Goal: Communication & Community: Participate in discussion

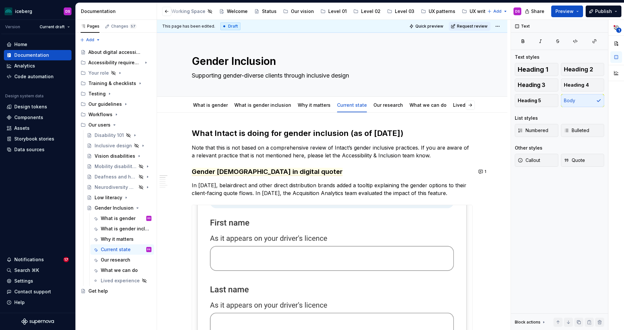
scroll to position [0, 81]
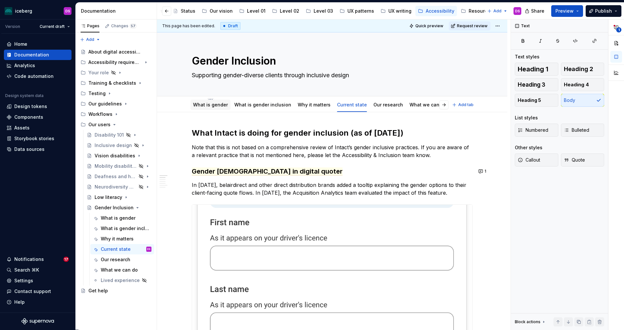
click at [212, 105] on link "What is gender" at bounding box center [210, 105] width 35 height 6
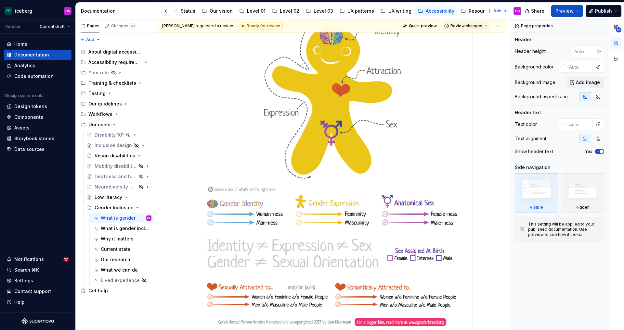
scroll to position [494, 0]
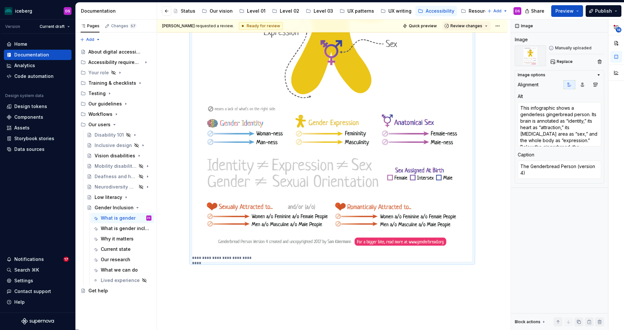
click at [297, 128] on img at bounding box center [332, 74] width 280 height 359
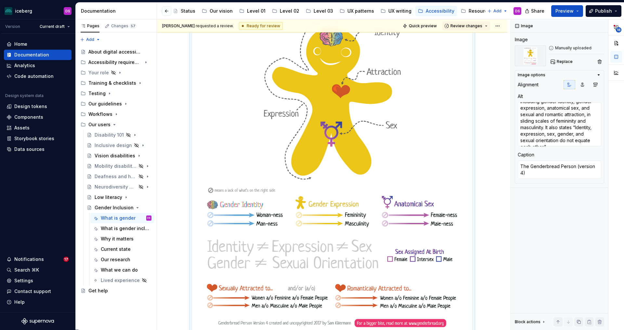
scroll to position [414, 0]
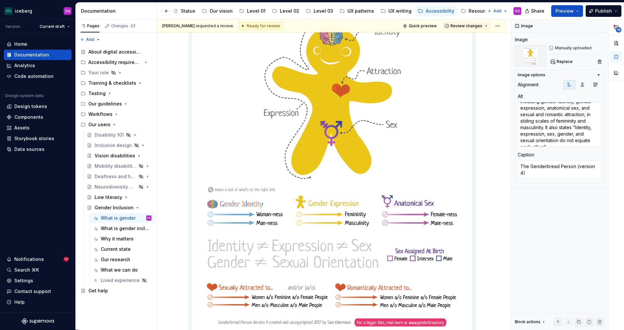
type textarea "*"
click at [409, 136] on img at bounding box center [332, 155] width 280 height 359
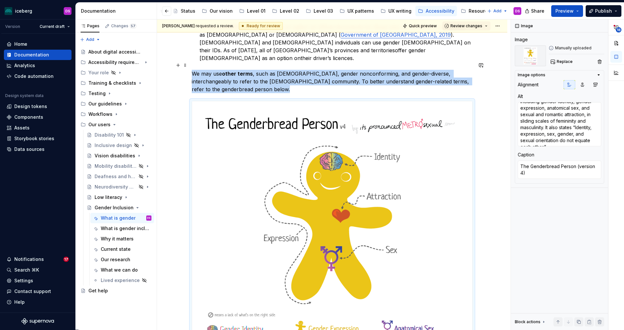
scroll to position [270, 0]
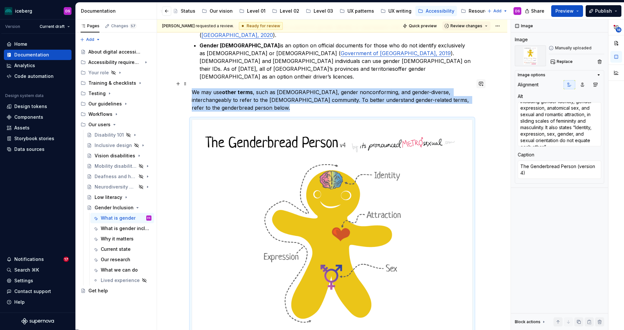
click at [483, 85] on button "button" at bounding box center [480, 83] width 9 height 9
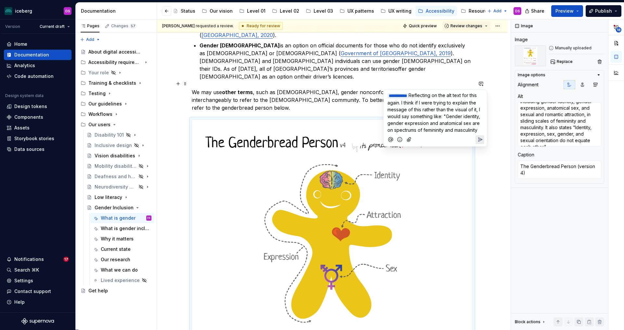
click at [402, 130] on span "Reflecting on the alt text for this again. I think if I were trying to explain …" at bounding box center [434, 113] width 94 height 40
click at [450, 136] on p "﻿ * ********* ﻿ Reflecting on the alt text for this again. I think if I were tr…" at bounding box center [435, 116] width 96 height 48
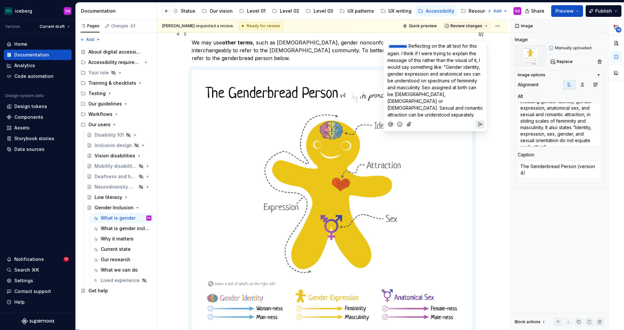
scroll to position [318, 0]
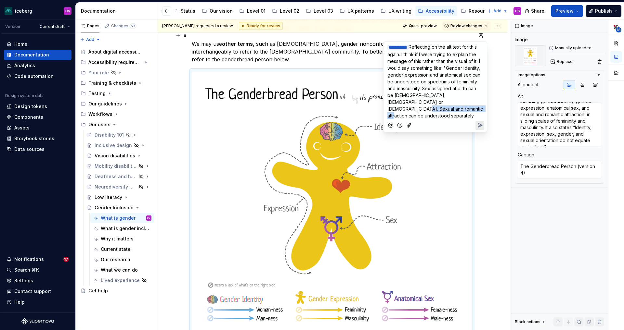
click at [439, 105] on p "﻿ * ********* ﻿ Reflecting on the alt text for this again. I think if I were tr…" at bounding box center [435, 82] width 96 height 76
click at [468, 96] on span "Reflecting on the alt text for this again. I think if I were trying to explain …" at bounding box center [435, 81] width 97 height 74
click at [454, 68] on span "Reflecting on the alt text for this again. I think if I were trying to explain …" at bounding box center [434, 78] width 94 height 68
click at [472, 94] on p "﻿ * ********* ﻿ Reflecting on the alt text for this again. I think if I were tr…" at bounding box center [435, 78] width 96 height 69
click at [452, 68] on span "Reflecting on the alt text for this again. I think if I were trying to explain …" at bounding box center [434, 78] width 94 height 68
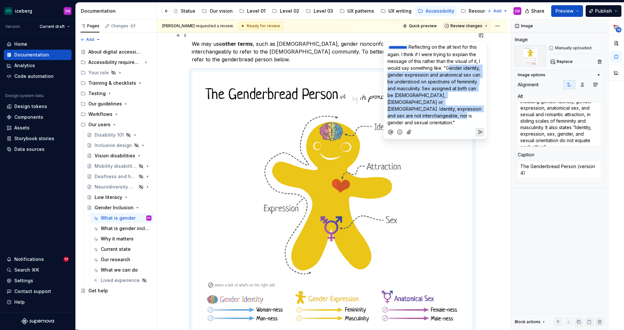
drag, startPoint x: 437, startPoint y: 114, endPoint x: 453, endPoint y: 70, distance: 47.5
click at [453, 70] on p "﻿ * ********* ﻿ Reflecting on the alt text for this again. I think if I were tr…" at bounding box center [435, 85] width 96 height 83
copy span "Gender identity, gender expression and anatomical sex can be understood on spec…"
click at [452, 87] on span "Reflecting on the alt text for this again. I think if I were trying to explain …" at bounding box center [434, 84] width 95 height 81
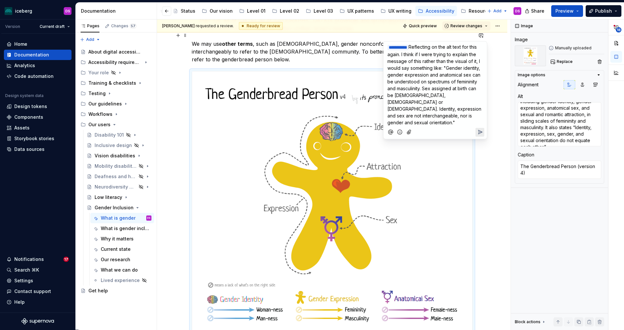
click at [416, 118] on p "﻿ * ********* ﻿ Reflecting on the alt text for this again. I think if I were tr…" at bounding box center [435, 85] width 96 height 83
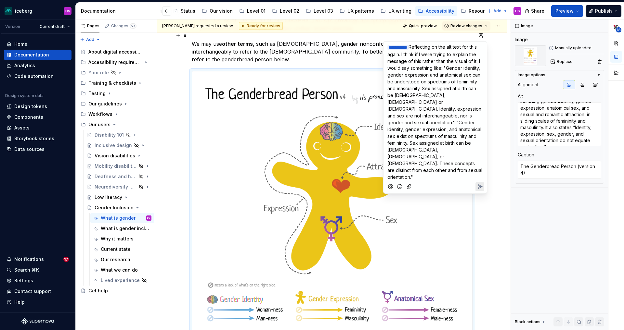
click at [416, 115] on span "Reflecting on the alt text for this again. I think if I were trying to explain …" at bounding box center [435, 112] width 96 height 136
click at [453, 67] on span "Reflecting on the alt text for this again. I think if I were trying to explain …" at bounding box center [434, 84] width 95 height 81
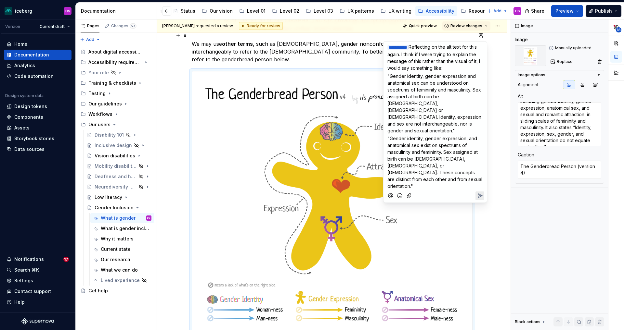
drag, startPoint x: 426, startPoint y: 114, endPoint x: 395, endPoint y: 80, distance: 45.8
click at [388, 78] on p ""Gender identity, gender expression and anatomical sex can be understood on spe…" at bounding box center [435, 103] width 96 height 61
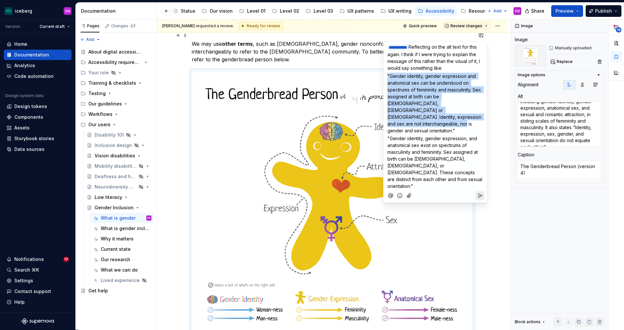
drag, startPoint x: 415, startPoint y: 99, endPoint x: 419, endPoint y: 89, distance: 11.5
click at [388, 75] on span ""Gender identity, gender expression and anatomical sex can be understood on spe…" at bounding box center [434, 103] width 95 height 60
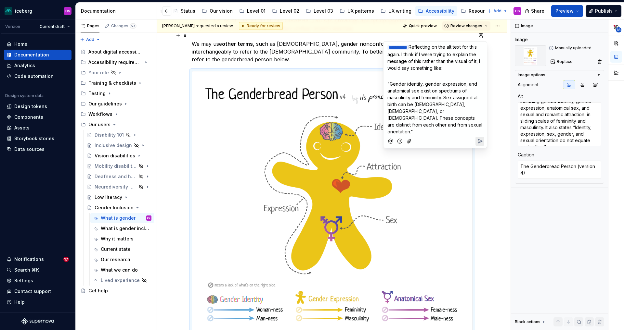
click at [466, 83] on span ""Gender identity, gender expression, and anatomical sex exist on spectrums of m…" at bounding box center [435, 107] width 96 height 53
click at [418, 91] on span ""Gender identity, gender expression and anatomical sex exist on spectrums of ma…" at bounding box center [435, 107] width 96 height 53
click at [474, 83] on span ""Gender identity, gender expression and anatomical sex exist on spectrums of ma…" at bounding box center [435, 107] width 96 height 53
click at [419, 90] on span ""Gender identity, gender expression, anatomical sex exist on spectrums of mascu…" at bounding box center [435, 107] width 96 height 53
drag, startPoint x: 416, startPoint y: 112, endPoint x: 428, endPoint y: 119, distance: 13.8
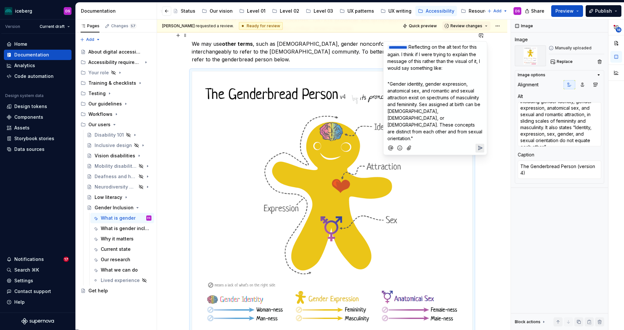
click at [416, 112] on span ""Gender identity, gender expression, anatomical sex, and romantic and sexual at…" at bounding box center [435, 111] width 96 height 60
click at [426, 125] on p ""Gender identity, gender expression, anatomical sex, and romantic and sexual at…" at bounding box center [435, 111] width 96 height 61
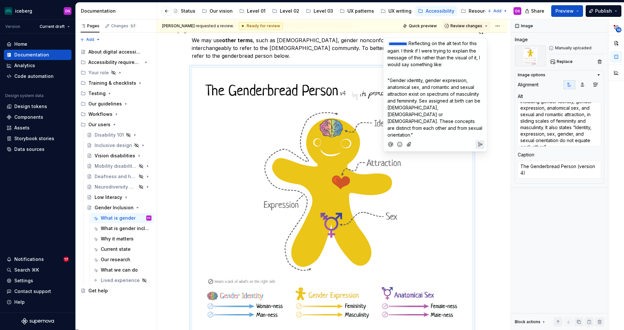
scroll to position [321, 0]
click at [447, 114] on span ""Gender identity, gender expression, anatomical sex, and romantic and sexual at…" at bounding box center [435, 108] width 96 height 60
click at [426, 121] on span ""Gender identity, gender expression, anatomical sex, and romantic and sexual at…" at bounding box center [435, 108] width 97 height 60
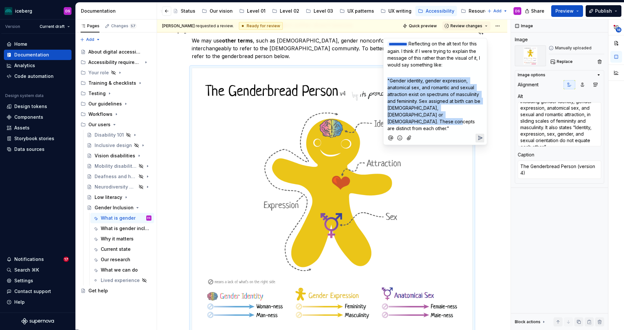
drag, startPoint x: 450, startPoint y: 113, endPoint x: 388, endPoint y: 80, distance: 70.3
click at [388, 80] on p ""Gender identity, gender expression, anatomical sex, and romantic and sexual at…" at bounding box center [435, 104] width 96 height 55
copy span ""Gender identity, gender expression, anatomical sex, and romantic and sexual at…"
click at [449, 114] on span ""Gender identity, gender expression, anatomical sex, and romantic and sexual at…" at bounding box center [434, 104] width 94 height 53
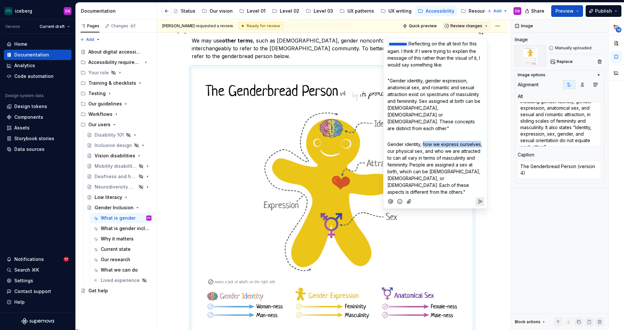
drag, startPoint x: 423, startPoint y: 131, endPoint x: 479, endPoint y: 130, distance: 55.6
click at [479, 142] on span "Gender identity, how we express ourselves, our physical sex, and who we are att…" at bounding box center [435, 168] width 96 height 53
click at [452, 147] on span "Gender identity, how we express ourselves, our physical sex, and who we are att…" at bounding box center [435, 168] width 96 height 53
drag, startPoint x: 423, startPoint y: 130, endPoint x: 479, endPoint y: 129, distance: 55.9
click at [479, 142] on span "Gender identity, how we express ourselves, our physical sex, and who we are att…" at bounding box center [435, 168] width 96 height 53
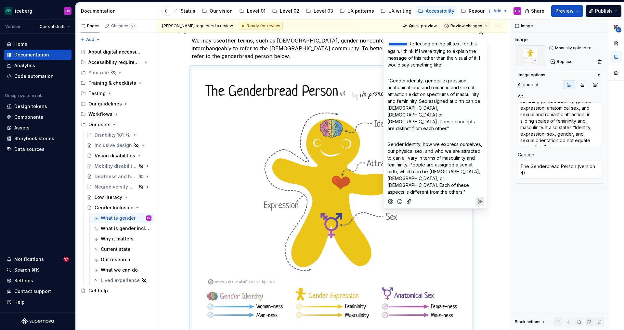
drag, startPoint x: 440, startPoint y: 157, endPoint x: 436, endPoint y: 165, distance: 9.4
click at [440, 157] on span "Gender identity, how we express ourselves, our physical sex, and who we are att…" at bounding box center [435, 168] width 96 height 53
drag, startPoint x: 421, startPoint y: 172, endPoint x: 407, endPoint y: 166, distance: 15.9
click at [407, 166] on span "Gender identity, how we express ourselves, our physical sex, and who we are att…" at bounding box center [435, 168] width 96 height 53
copy span "Each of these aspects is different from the others."
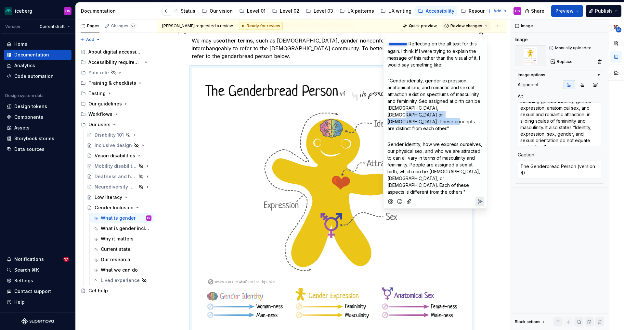
drag, startPoint x: 447, startPoint y: 115, endPoint x: 442, endPoint y: 108, distance: 8.3
click at [442, 108] on span ""Gender identity, gender expression, anatomical sex, and romantic and sexual at…" at bounding box center [434, 104] width 94 height 53
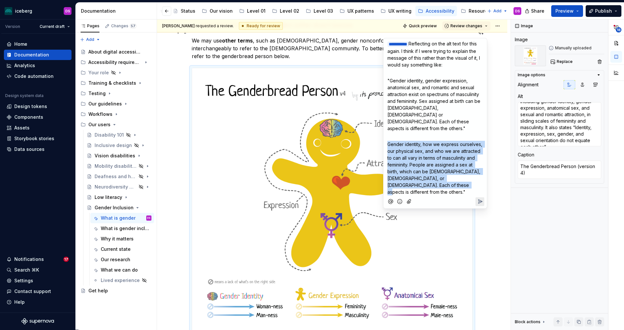
drag, startPoint x: 419, startPoint y: 164, endPoint x: 391, endPoint y: 137, distance: 38.1
click at [387, 131] on div "﻿ * ********* ﻿ Reflecting on the alt text for this again. I think if I were tr…" at bounding box center [435, 116] width 98 height 157
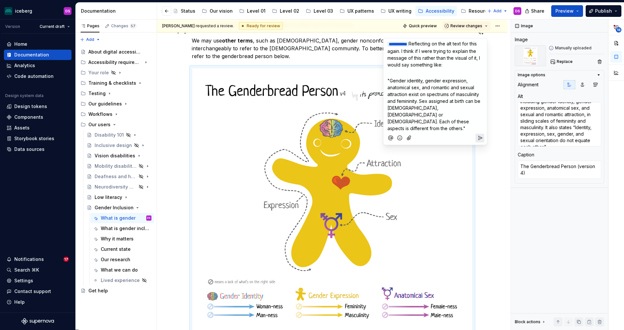
click at [482, 135] on icon "Send" at bounding box center [480, 138] width 6 height 6
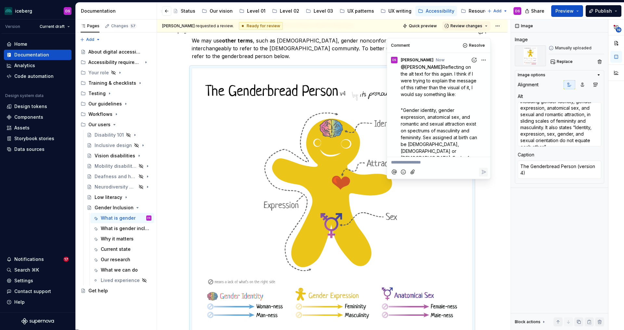
scroll to position [8, 0]
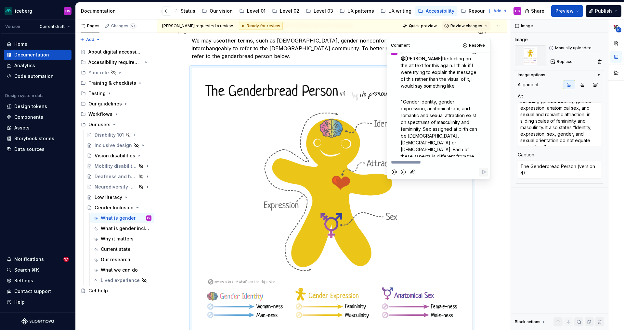
click at [487, 221] on div "What is gender? Gender is one of the most important aspects of our identity. Wh…" at bounding box center [332, 166] width 350 height 751
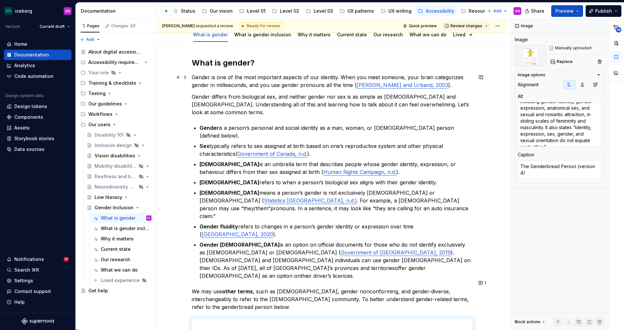
scroll to position [0, 0]
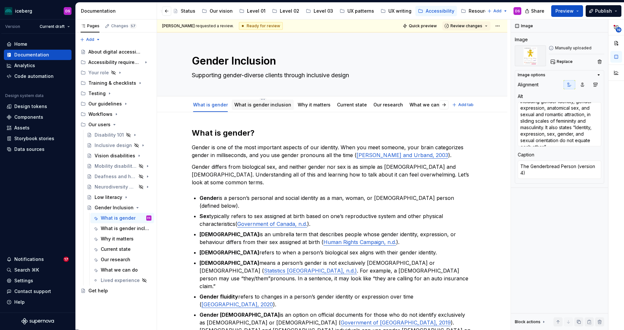
click at [271, 107] on link "What is gender inclusion" at bounding box center [262, 105] width 57 height 6
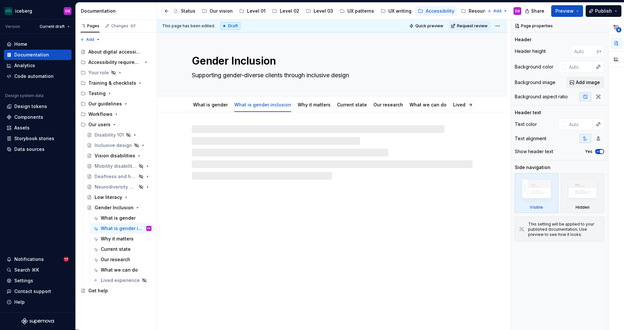
type textarea "*"
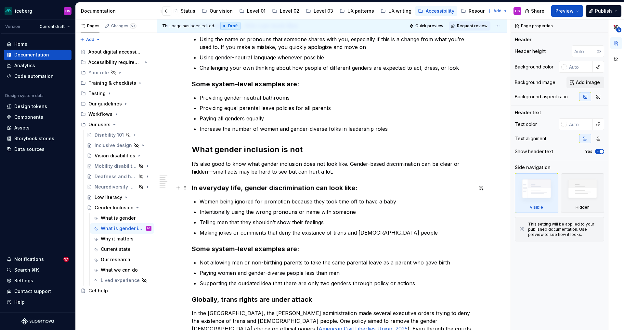
scroll to position [148, 0]
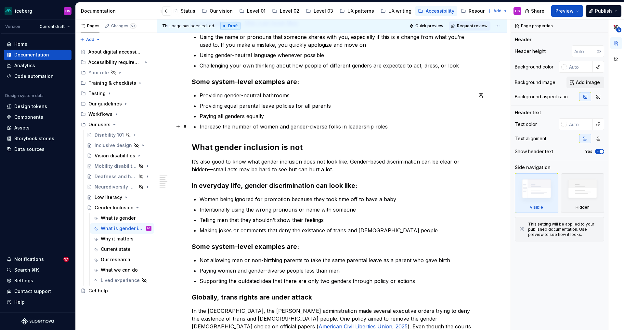
click at [222, 128] on p "Increase the number of women and gender-diverse folks in leadership roles" at bounding box center [335, 127] width 273 height 8
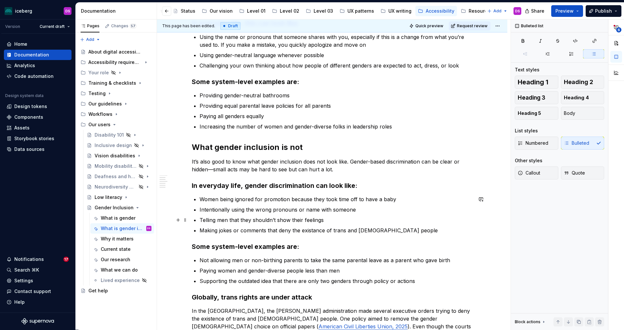
click at [393, 216] on p "Telling men that they shouldn’t show their feelings" at bounding box center [335, 220] width 273 height 8
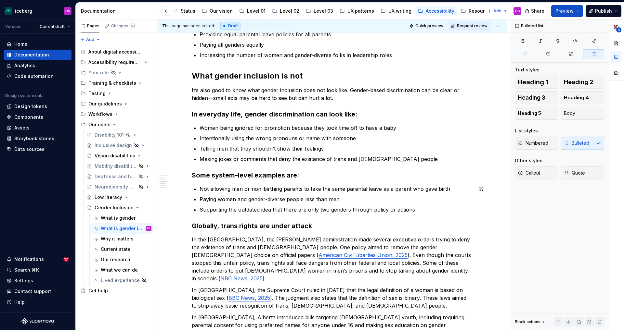
scroll to position [224, 0]
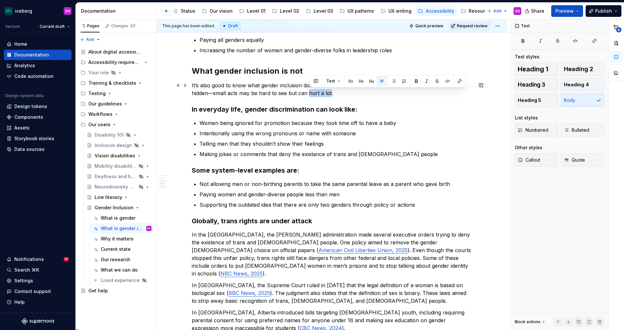
drag, startPoint x: 331, startPoint y: 91, endPoint x: 310, endPoint y: 92, distance: 21.5
click at [310, 92] on p "It’s also good to know what gender inclusion does not look like. Gender-based d…" at bounding box center [332, 90] width 281 height 16
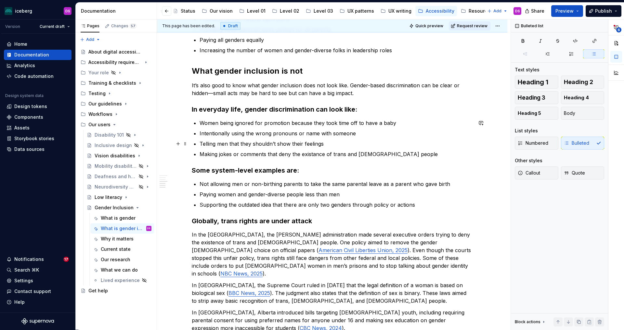
click at [336, 145] on p "Telling men that they shouldn’t show their feelings" at bounding box center [335, 144] width 273 height 8
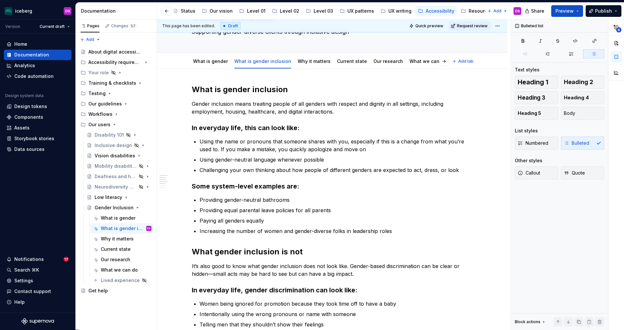
scroll to position [0, 0]
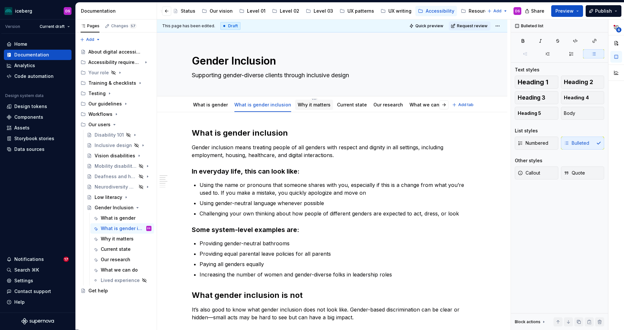
click at [313, 103] on link "Why it matters" at bounding box center [314, 105] width 33 height 6
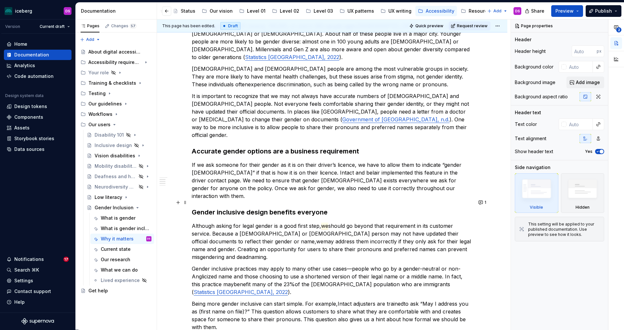
scroll to position [130, 0]
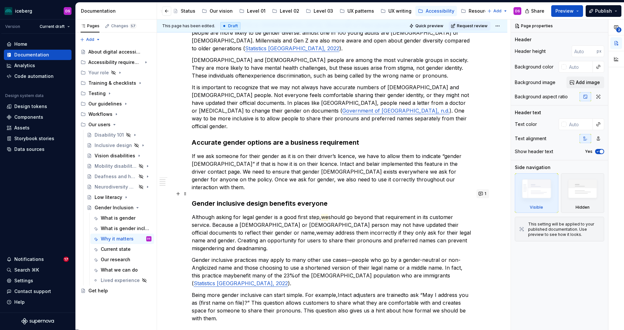
click at [483, 193] on button "1" at bounding box center [482, 193] width 13 height 9
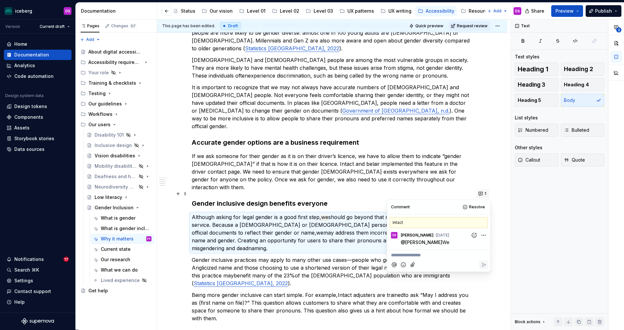
type textarea "*"
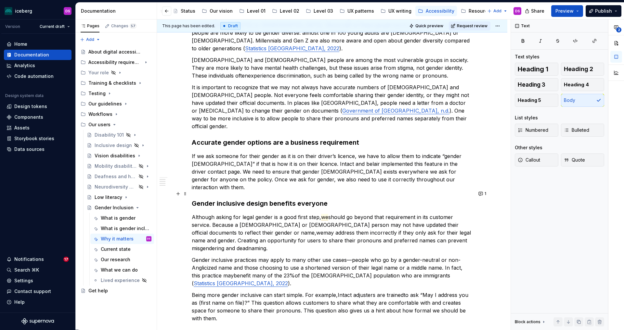
click at [365, 213] on p "Although asking for legal gender is a good first step, we should go beyond that…" at bounding box center [332, 232] width 281 height 39
click at [483, 195] on button "1" at bounding box center [482, 193] width 13 height 9
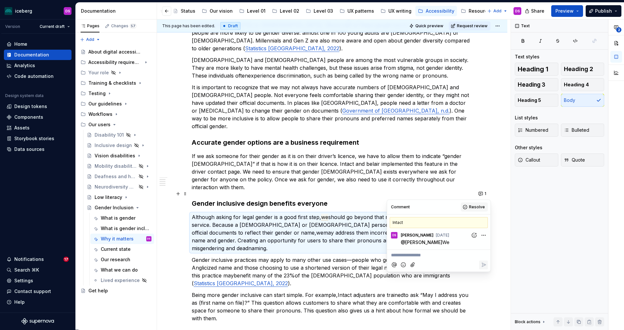
click at [477, 206] on span "Resolve" at bounding box center [477, 207] width 16 height 5
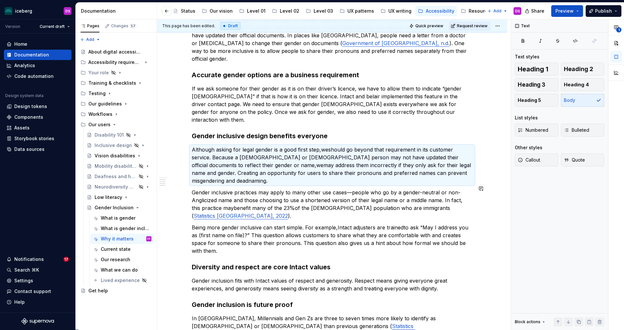
scroll to position [202, 0]
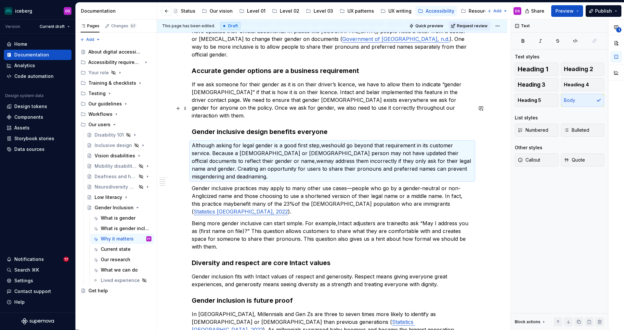
click at [218, 127] on h3 "Gender inclusive design benefits everyone" at bounding box center [332, 131] width 281 height 9
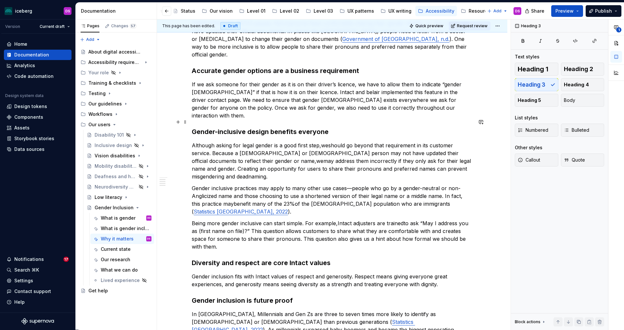
click at [430, 142] on p "Although asking for legal gender is a good first step, we should go beyond that…" at bounding box center [332, 161] width 281 height 39
click at [341, 142] on p "Although asking for legal gender is a good first step, we should go beyond that…" at bounding box center [332, 161] width 281 height 39
click at [264, 201] on commenthighlight "benefit many of the 23%" at bounding box center [264, 204] width 61 height 6
click at [313, 220] on p "Being more gender inclusive can start simple. For example, Intact adjusters are…" at bounding box center [332, 235] width 281 height 31
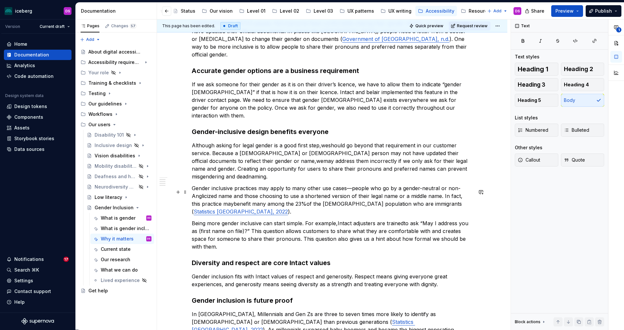
type textarea "*"
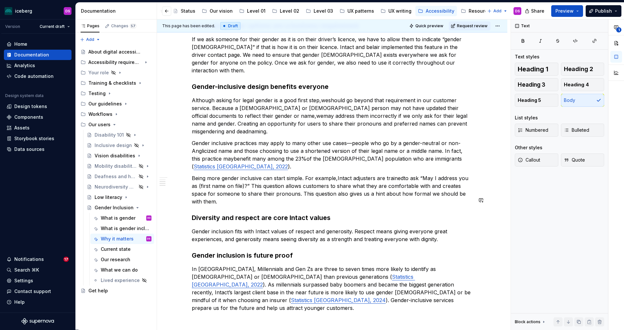
scroll to position [248, 0]
click at [230, 174] on p "Being more gender inclusive can start simple. For example, Intact adjusters are…" at bounding box center [332, 189] width 281 height 31
click at [315, 174] on p "Being more gender inclusive can start simple. For example, Intact adjusters are…" at bounding box center [332, 189] width 281 height 31
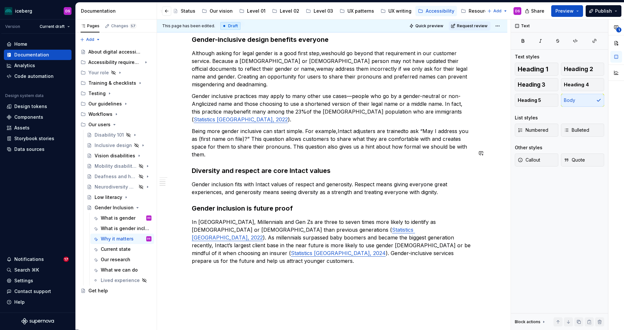
scroll to position [297, 0]
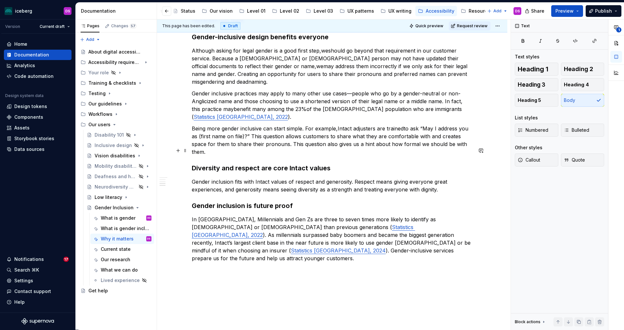
click at [255, 178] on p "Gender inclusion fits with Intact values of respect and generosity. Respect mea…" at bounding box center [332, 186] width 281 height 16
click at [361, 164] on div "Why gender inclusion matters According to the 2021 census, 100,815, or one in 3…" at bounding box center [332, 46] width 281 height 431
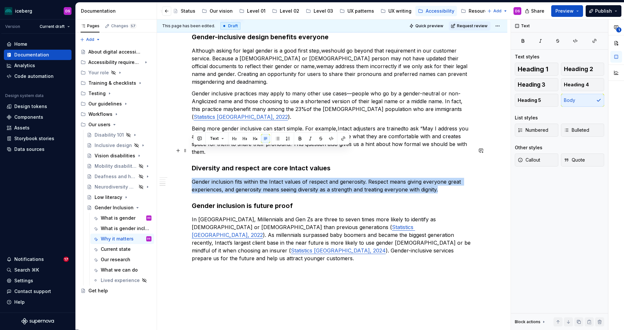
drag, startPoint x: 444, startPoint y: 158, endPoint x: 193, endPoint y: 153, distance: 251.2
click at [193, 153] on div "Why gender inclusion matters According to the 2021 census, 100,815, or one in 3…" at bounding box center [332, 92] width 350 height 554
copy p "Gender inclusion fits within the Intact values of respect and generosity. Respe…"
click at [200, 139] on button "button" at bounding box center [199, 138] width 9 height 9
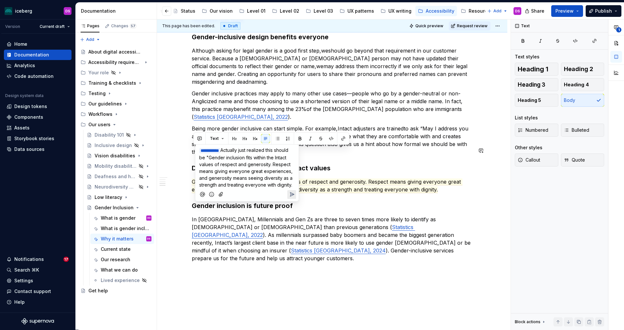
click at [249, 164] on span "Actually just realized this should be "Gender inclusion fits within the Intact …" at bounding box center [246, 167] width 95 height 40
drag, startPoint x: 224, startPoint y: 158, endPoint x: 229, endPoint y: 161, distance: 6.4
click at [224, 158] on span "Actually just realized this should be "Gender inclusion fits within the Intact …" at bounding box center [245, 170] width 93 height 47
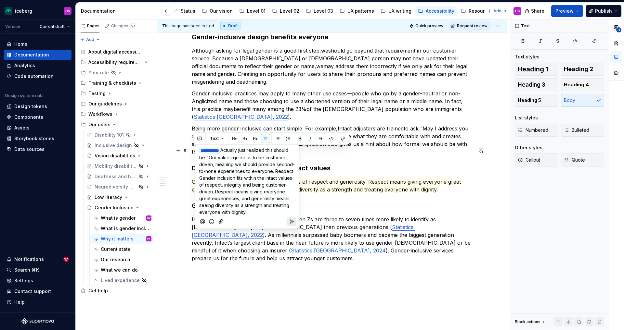
click at [266, 159] on span "Actually just realized this should be "Our values guide us to be customer-drive…" at bounding box center [247, 181] width 96 height 68
click at [239, 178] on span "Actually just realized this should be "Our values guide us to be customer-drive…" at bounding box center [247, 181] width 96 height 68
click at [221, 179] on span "Actually just realized this should be "Our values guide us to be customer-drive…" at bounding box center [247, 181] width 96 height 68
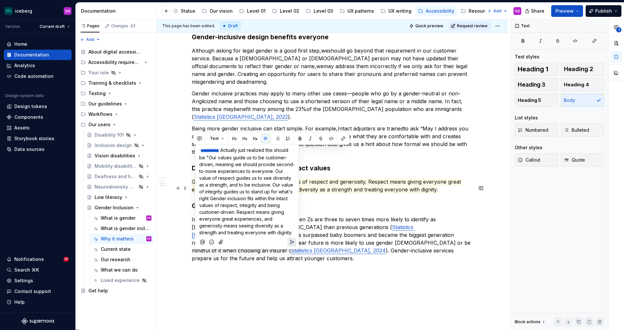
click at [220, 191] on span "Actually just realized this should be "Our values guide us to be customer-drive…" at bounding box center [247, 191] width 96 height 88
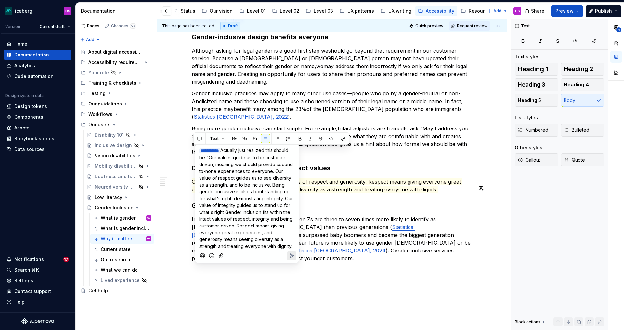
click at [268, 250] on p "﻿ * ********* ﻿ Actually just realized this should be "Our values guide us to b…" at bounding box center [247, 198] width 96 height 103
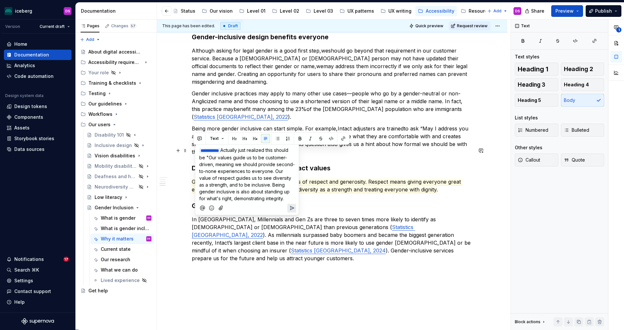
click at [227, 158] on span "Actually just realized this should be "Our values guide us to be customer-drive…" at bounding box center [247, 174] width 96 height 54
click at [246, 157] on span "Actually just realized this should be "Our values guide us to be customer-drive…" at bounding box center [247, 174] width 96 height 54
click at [271, 165] on span "Actually just realized this should be "Our values should drive us to be gender …" at bounding box center [247, 177] width 96 height 61
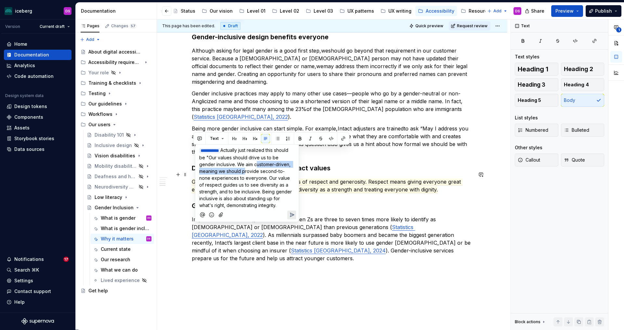
click at [242, 172] on span "Actually just realized this should be "Our values should drive us to be gender …" at bounding box center [246, 177] width 94 height 61
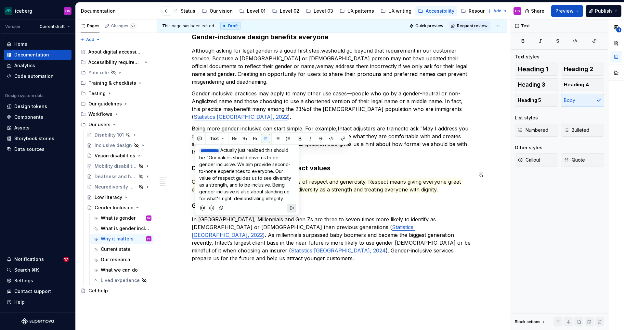
click at [270, 170] on span "Actually just realized this should be "Our values should drive us to be gender …" at bounding box center [245, 174] width 93 height 54
click at [264, 190] on span "Actually just realized this should be "Our values should drive us to be gender …" at bounding box center [246, 177] width 94 height 61
click at [257, 158] on span "Actually just realized this should be "Our values should drive us to be gender …" at bounding box center [246, 177] width 94 height 61
click at [273, 180] on span "Actually just realized this should be "Our values should drive us to be gender …" at bounding box center [246, 177] width 94 height 61
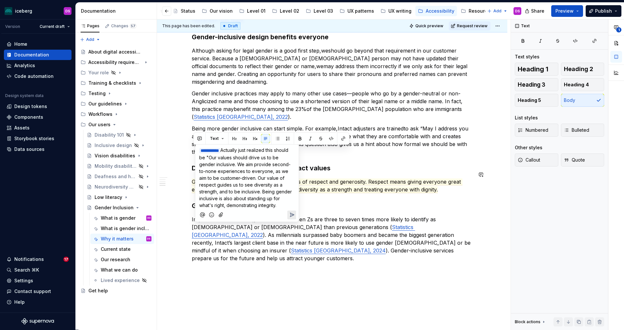
click at [254, 165] on span "Actually just realized this should be "Our values should drive us to be gender …" at bounding box center [246, 177] width 94 height 61
click at [246, 164] on span "Actually just realized this should be "Our values should drive us to be gender …" at bounding box center [246, 177] width 95 height 61
click at [234, 185] on span "Actually just realized this should be "Our values should drive us to be gender …" at bounding box center [247, 181] width 96 height 68
click at [251, 177] on span "Actually just realized this should be "Our values should drive us to be gender …" at bounding box center [247, 181] width 96 height 68
click at [264, 201] on p "﻿ * ********* ﻿ Actually just realized this should be "Our values should drive …" at bounding box center [247, 178] width 96 height 62
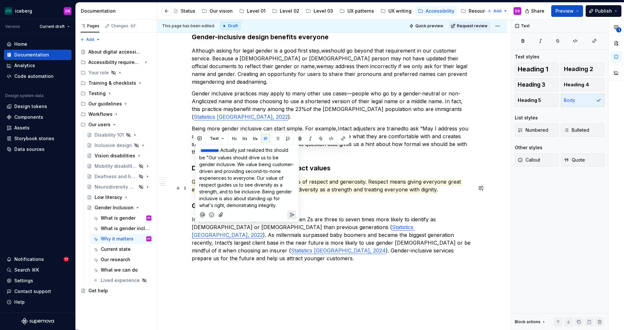
click at [218, 193] on span "Actually just realized this should be "Our values should drive us to be gender …" at bounding box center [246, 177] width 95 height 61
click at [287, 199] on p "﻿ * ********* ﻿ Actually just realized this should be "Our values should drive …" at bounding box center [247, 178] width 96 height 62
click at [278, 204] on span "Actually just realized this should be "Our values should drive us to be gender …" at bounding box center [246, 177] width 95 height 61
click at [221, 158] on span "Actually just realized this should be "Our values should drive us to be gender …" at bounding box center [246, 177] width 95 height 61
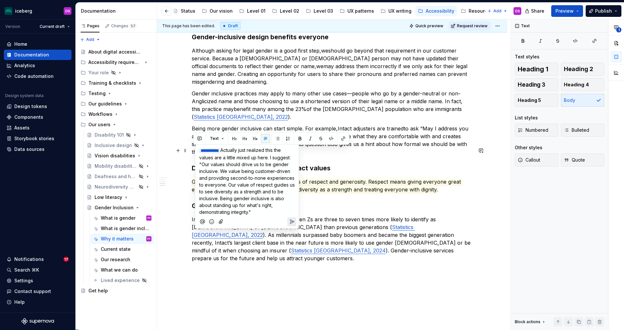
click at [267, 157] on span "Actually just realized this the values are a little mixed up here. I suggest: "…" at bounding box center [247, 181] width 97 height 68
click at [219, 172] on span "Actually just realized this the values are a little mixed up here. I suggest: "…" at bounding box center [247, 181] width 97 height 68
click at [201, 163] on span "Actually just realized this the values are a little mixed up here. I suggest: "…" at bounding box center [247, 181] width 97 height 68
click at [236, 180] on span "Actually just realized this the values are a little mixed up here. I suggest: "…" at bounding box center [247, 184] width 97 height 74
click at [290, 220] on icon "Send" at bounding box center [291, 222] width 6 height 6
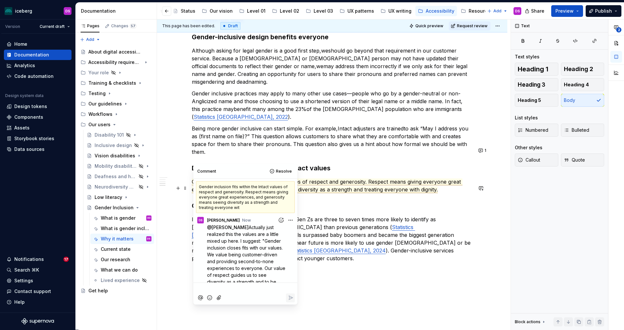
scroll to position [27, 0]
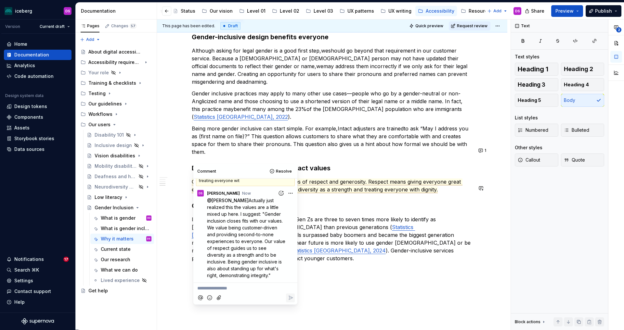
click at [357, 258] on div "Why gender inclusion matters According to the 2021 census, 100,815, or one in 3…" at bounding box center [332, 92] width 350 height 554
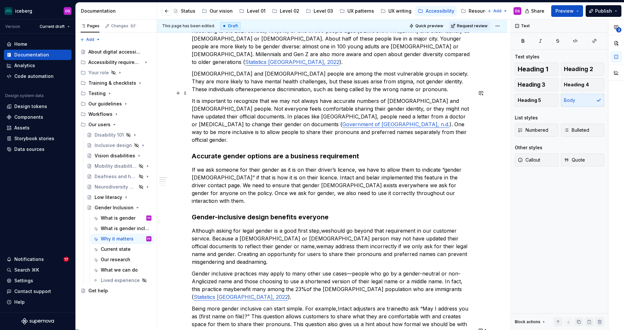
scroll to position [0, 0]
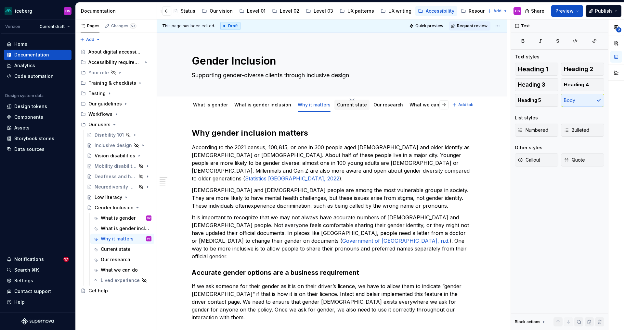
click at [343, 106] on link "Current state" at bounding box center [352, 105] width 30 height 6
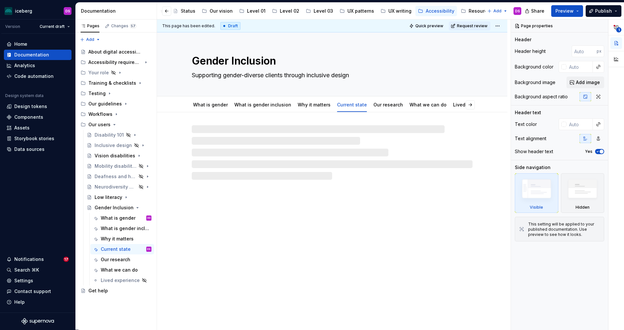
type textarea "*"
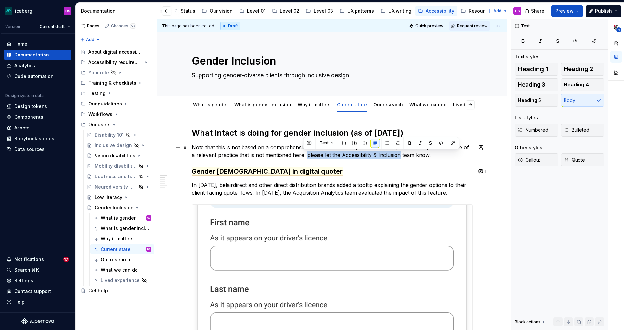
drag, startPoint x: 396, startPoint y: 156, endPoint x: 303, endPoint y: 156, distance: 92.3
click at [303, 156] on commenthighlight "Note that this is not based on a comprehensive review of Intact’s gender inclus…" at bounding box center [331, 151] width 279 height 14
drag, startPoint x: 413, startPoint y: 157, endPoint x: 422, endPoint y: 157, distance: 8.8
click at [414, 158] on commenthighlight "Note that this is not based on a comprehensive review of Intact’s gender inclus…" at bounding box center [331, 151] width 279 height 14
drag, startPoint x: 424, startPoint y: 155, endPoint x: 304, endPoint y: 157, distance: 119.9
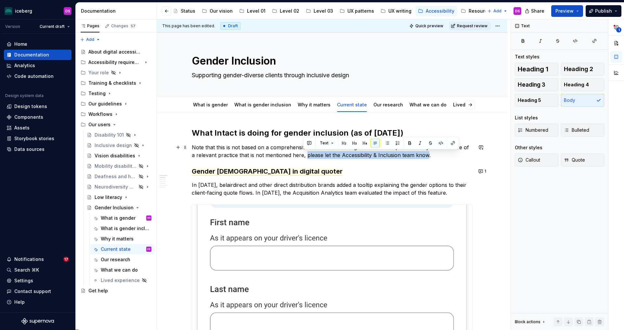
click at [303, 155] on commenthighlight "Note that this is not based on a comprehensive review of Intact’s gender inclus…" at bounding box center [331, 151] width 279 height 14
click at [386, 193] on p "In [DATE], belairdirect and other direct distribution brands added a tooltip ex…" at bounding box center [332, 189] width 281 height 16
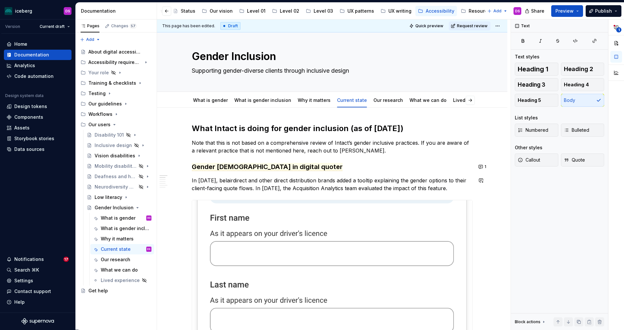
scroll to position [5, 0]
click at [480, 165] on button "1" at bounding box center [482, 166] width 13 height 9
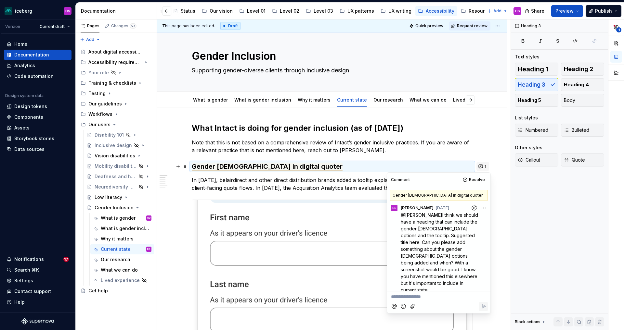
scroll to position [18, 0]
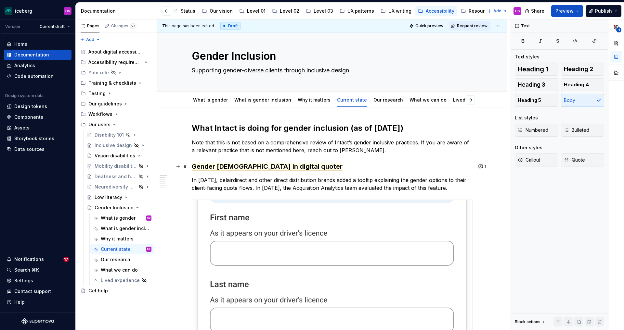
click at [364, 180] on p "In [DATE], belairdirect and other direct distribution brands added a tooltip ex…" at bounding box center [332, 184] width 281 height 16
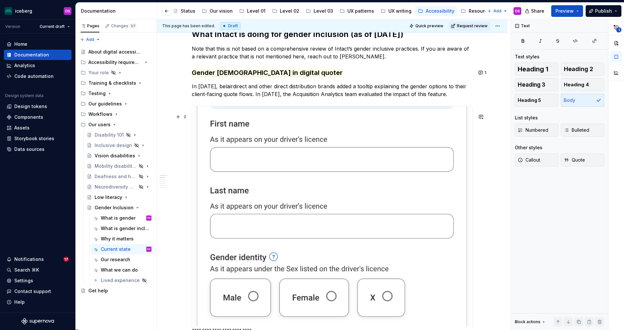
scroll to position [97, 0]
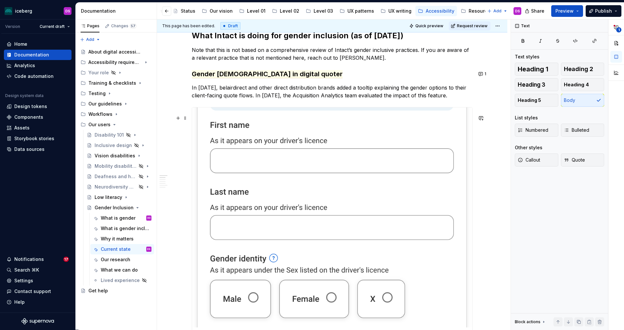
click at [382, 182] on img at bounding box center [332, 218] width 280 height 220
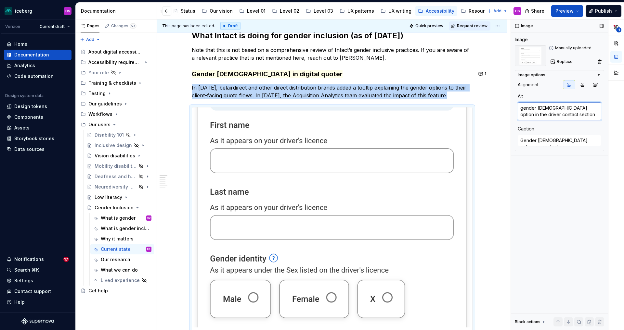
type textarea "*"
click at [523, 108] on textarea "gender [DEMOGRAPHIC_DATA] option in the driver contact section" at bounding box center [559, 111] width 83 height 18
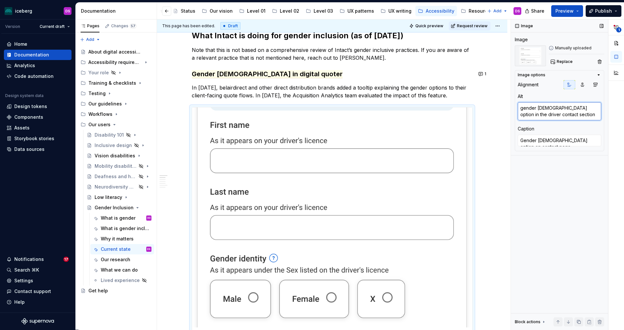
click at [525, 106] on textarea "gender [DEMOGRAPHIC_DATA] option in the driver contact section" at bounding box center [559, 111] width 83 height 18
type textarea "ender X option in the driver contact section"
type textarea "*"
type textarea "Gender [DEMOGRAPHIC_DATA] option in the driver contact section"
click at [420, 91] on p "In [DATE], belairdirect and other direct distribution brands added a tooltip ex…" at bounding box center [332, 92] width 281 height 16
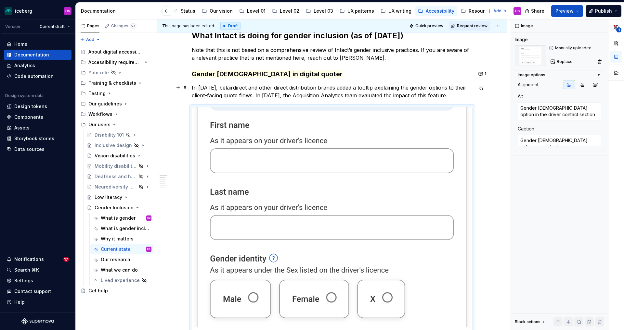
type textarea "*"
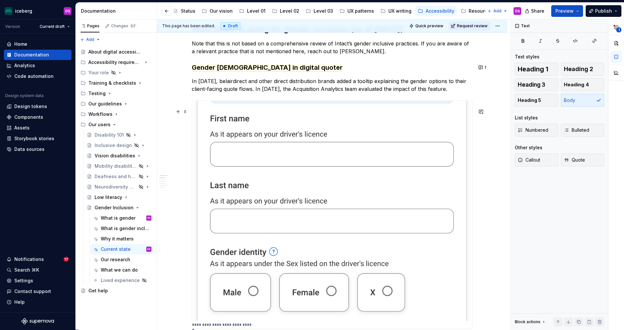
scroll to position [105, 0]
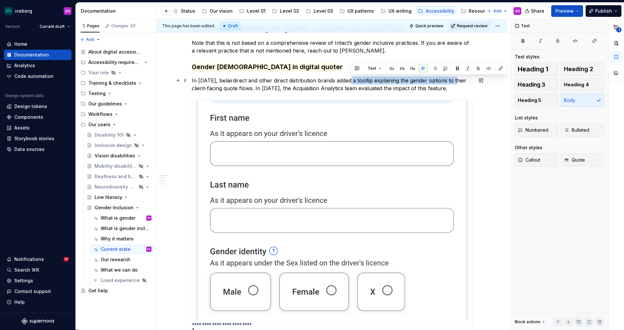
drag, startPoint x: 351, startPoint y: 80, endPoint x: 468, endPoint y: 80, distance: 117.6
click at [461, 78] on p "In [DATE], belairdirect and other direct distribution brands added a tooltip ex…" at bounding box center [332, 85] width 281 height 16
click at [483, 81] on button "button" at bounding box center [480, 80] width 9 height 9
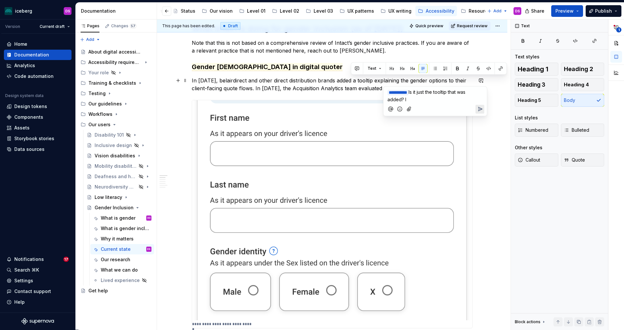
click at [417, 91] on span "Is it just the tooltip that was added? I" at bounding box center [426, 95] width 79 height 13
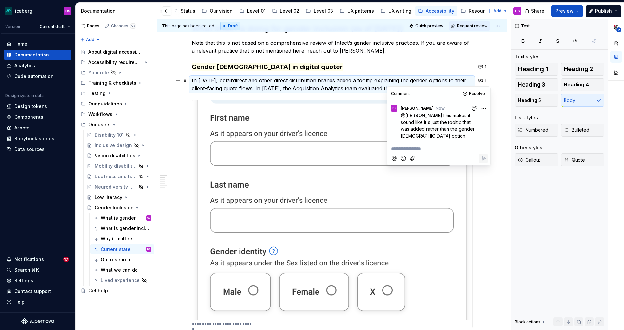
click at [356, 81] on p "In [DATE], belairdirect and other direct distribution brands added a tooltip ex…" at bounding box center [332, 85] width 281 height 16
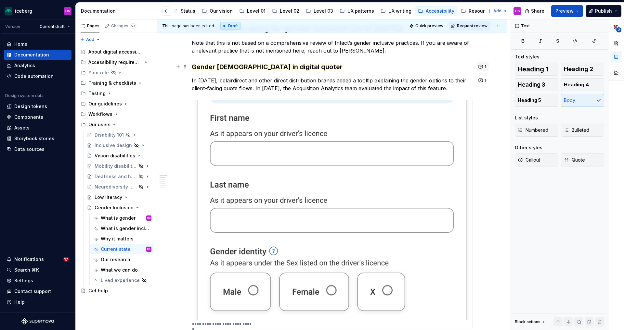
click at [478, 67] on button "1" at bounding box center [482, 66] width 13 height 9
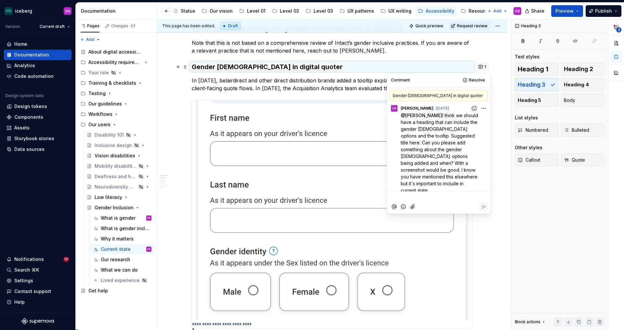
scroll to position [18, 0]
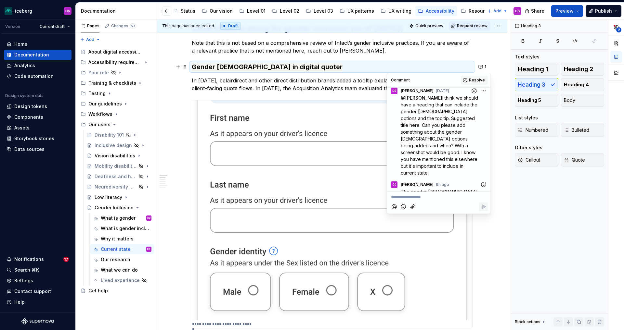
click at [474, 78] on span "Resolve" at bounding box center [477, 80] width 16 height 5
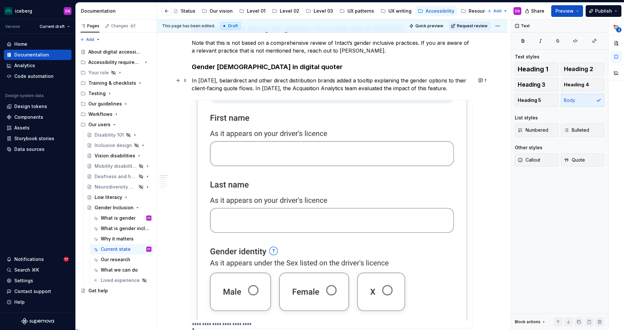
click at [380, 83] on p "In [DATE], belairdirect and other direct distribution brands added a tooltip ex…" at bounding box center [332, 85] width 281 height 16
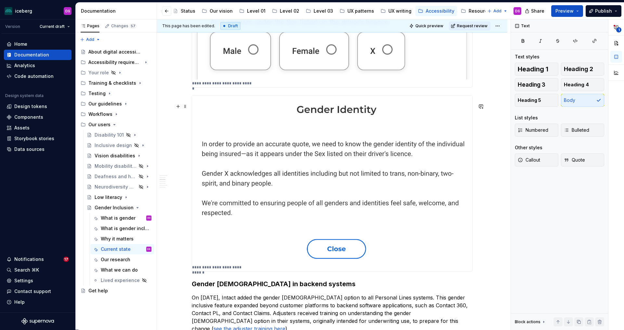
scroll to position [355, 0]
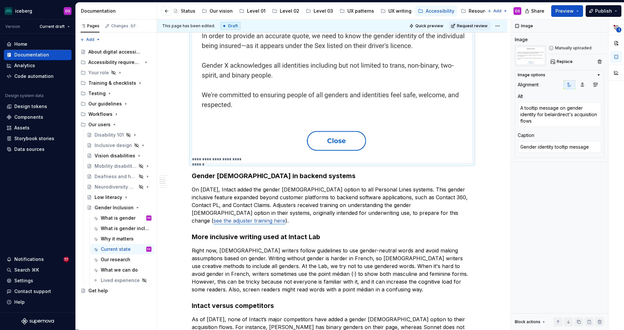
click at [394, 141] on img at bounding box center [332, 72] width 280 height 168
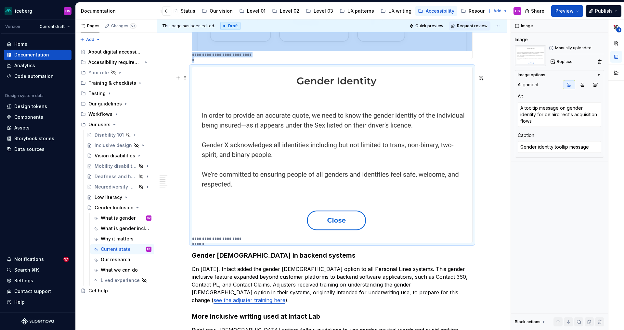
scroll to position [368, 0]
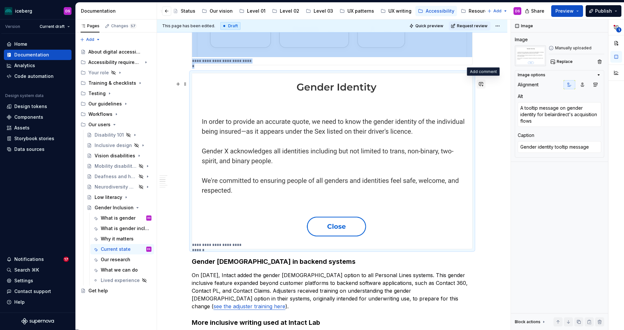
click at [485, 84] on button "button" at bounding box center [480, 84] width 9 height 9
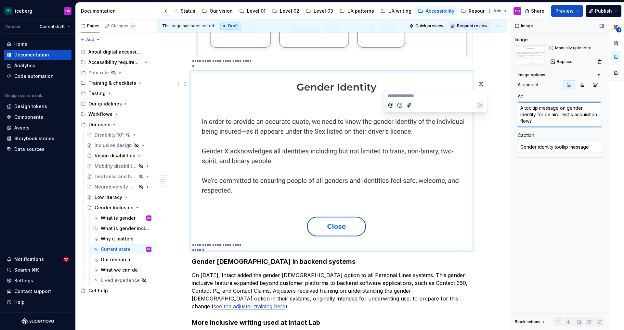
click at [528, 110] on textarea "A tooltip message on gender identity for belairdirect's acquisition flows" at bounding box center [559, 114] width 83 height 25
click at [537, 112] on textarea "A tooltip message on gender identity for belairdirect's acquisition flows" at bounding box center [559, 114] width 83 height 25
click at [480, 84] on button "button" at bounding box center [480, 84] width 9 height 9
type textarea "*"
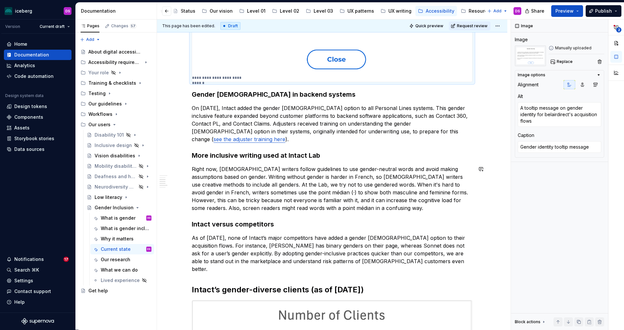
scroll to position [536, 0]
click at [426, 116] on p "On [DATE], Intact added the gender [DEMOGRAPHIC_DATA] option to all Personal Li…" at bounding box center [332, 122] width 281 height 39
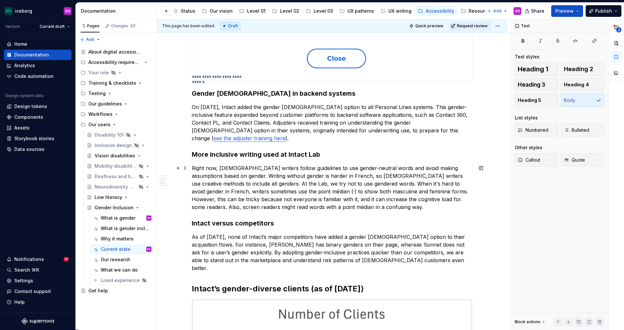
click at [366, 201] on p "Right now, [DEMOGRAPHIC_DATA] writers follow guidelines to use gender-neutral w…" at bounding box center [332, 187] width 281 height 47
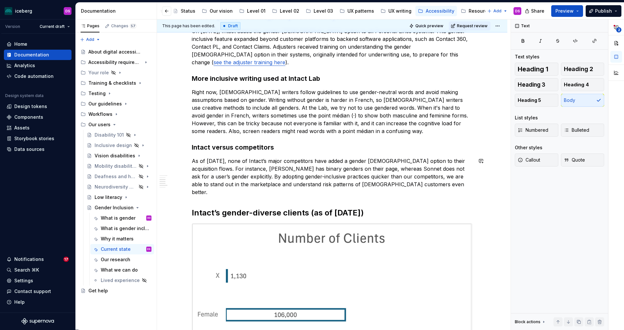
scroll to position [614, 0]
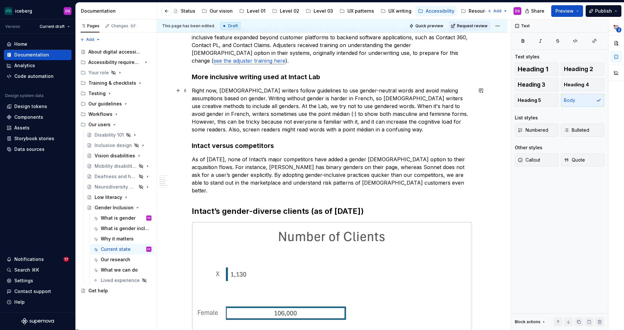
click at [214, 99] on p "Right now, [DEMOGRAPHIC_DATA] writers follow guidelines to use gender-neutral w…" at bounding box center [332, 110] width 281 height 47
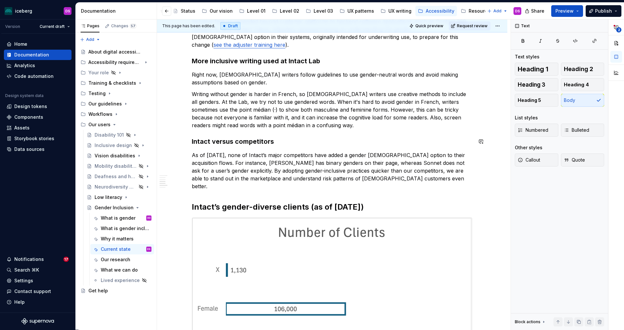
scroll to position [634, 0]
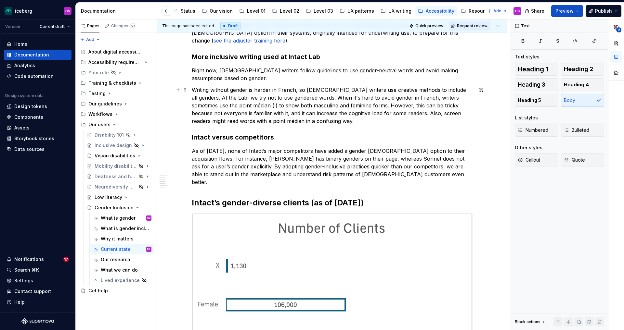
click at [454, 90] on p "Writing without gender is harder in French, so [DEMOGRAPHIC_DATA] writers use c…" at bounding box center [332, 105] width 281 height 39
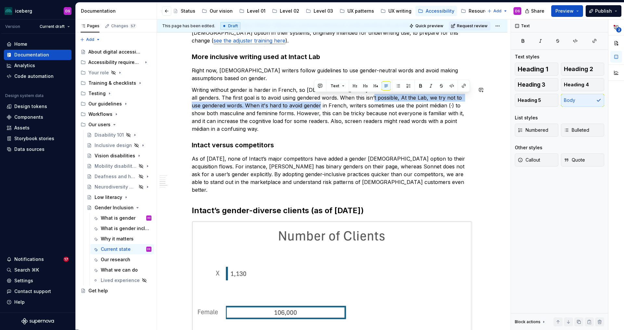
click at [313, 106] on p "Writing without gender is harder in French, so [DEMOGRAPHIC_DATA] writers use c…" at bounding box center [332, 109] width 281 height 47
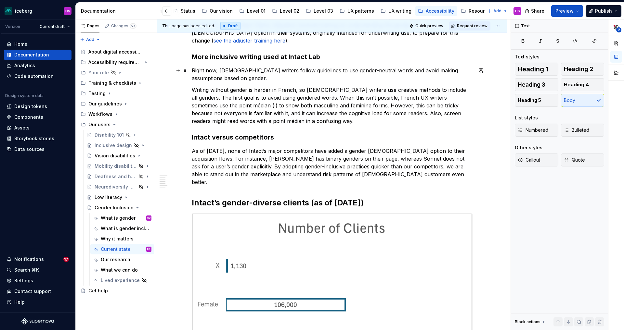
click at [240, 70] on p "Right now, [DEMOGRAPHIC_DATA] writers follow guidelines to use gender-neutral w…" at bounding box center [332, 75] width 281 height 16
click at [326, 89] on p "Writing without gender is harder in French, so [DEMOGRAPHIC_DATA] writers use c…" at bounding box center [332, 105] width 281 height 39
drag, startPoint x: 395, startPoint y: 106, endPoint x: 382, endPoint y: 107, distance: 13.0
click at [382, 107] on p "Writing without gender is harder in French, so [DEMOGRAPHIC_DATA] UX writers us…" at bounding box center [332, 105] width 281 height 39
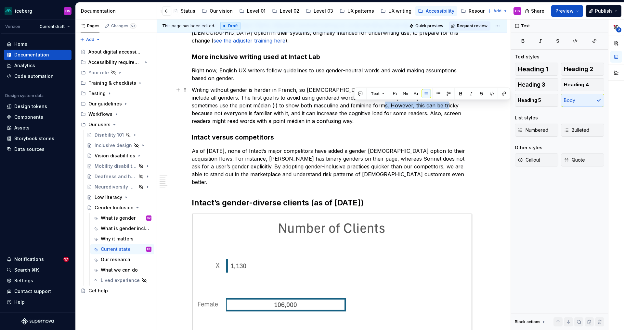
drag, startPoint x: 417, startPoint y: 106, endPoint x: 354, endPoint y: 106, distance: 63.7
click at [354, 106] on p "Writing without gender is harder in French, so [DEMOGRAPHIC_DATA] UX writers us…" at bounding box center [332, 105] width 281 height 39
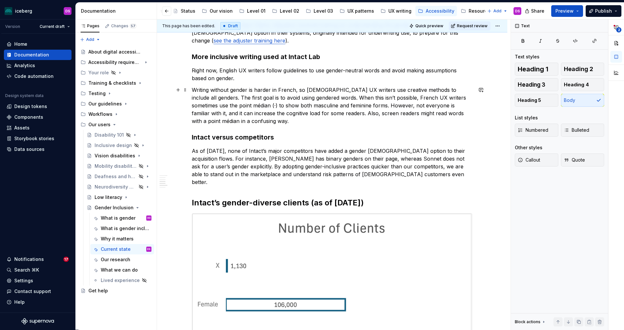
click at [427, 107] on p "Writing without gender is harder in French, so [DEMOGRAPHIC_DATA] UX writers us…" at bounding box center [332, 105] width 281 height 39
click at [311, 123] on p "Writing without gender is harder in French, so [DEMOGRAPHIC_DATA] UX writers us…" at bounding box center [332, 105] width 281 height 39
click at [352, 108] on p "Writing without gender is harder in French, so [DEMOGRAPHIC_DATA] UX writers us…" at bounding box center [332, 105] width 281 height 39
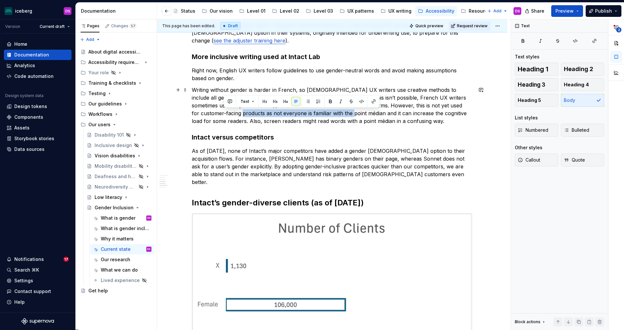
drag, startPoint x: 224, startPoint y: 114, endPoint x: 335, endPoint y: 114, distance: 110.5
click at [335, 114] on p "Writing without gender is harder in French, so [DEMOGRAPHIC_DATA] UX writers us…" at bounding box center [332, 105] width 281 height 39
click at [348, 116] on p "Writing without gender is harder in French, so [DEMOGRAPHIC_DATA] UX writers us…" at bounding box center [332, 105] width 281 height 39
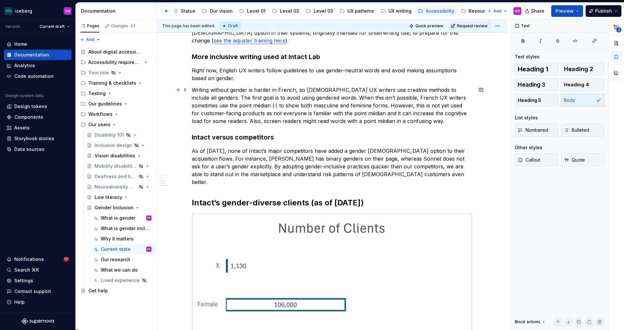
click at [221, 114] on p "Writing without gender is harder in French, so [DEMOGRAPHIC_DATA] UX writers us…" at bounding box center [332, 105] width 281 height 39
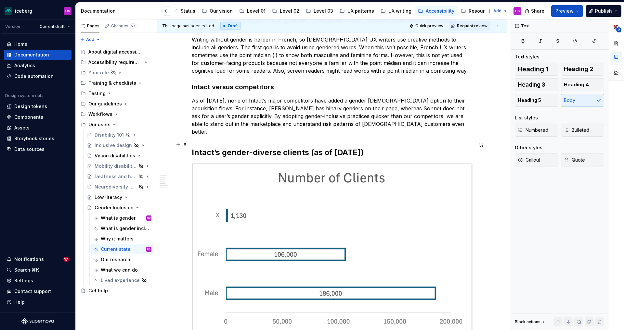
scroll to position [685, 0]
click at [230, 88] on h3 "Intact versus competitors" at bounding box center [332, 86] width 281 height 9
click at [300, 116] on p "As of [DATE], none of Intact’s major competitors have added a gender [DEMOGRAPH…" at bounding box center [332, 115] width 281 height 39
click at [325, 116] on p "As of [DATE], none of Intact’s major competitors have added a gender [DEMOGRAPH…" at bounding box center [332, 115] width 281 height 39
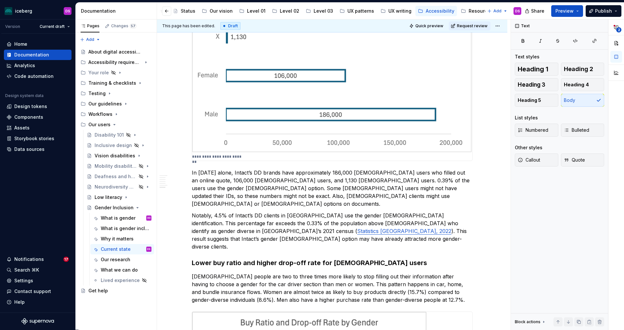
scroll to position [864, 0]
click at [246, 154] on p "**********" at bounding box center [219, 156] width 54 height 5
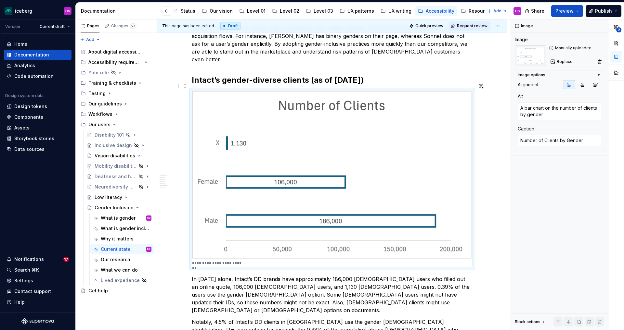
scroll to position [753, 0]
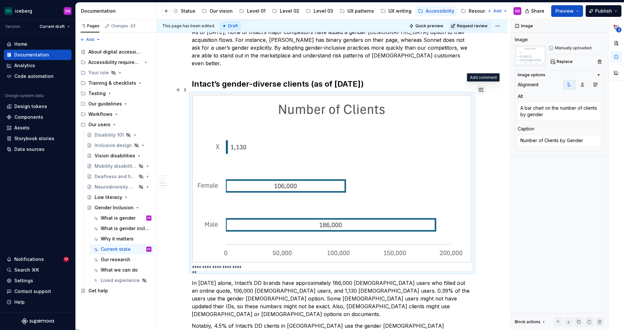
click at [483, 91] on button "button" at bounding box center [480, 89] width 9 height 9
type textarea "*"
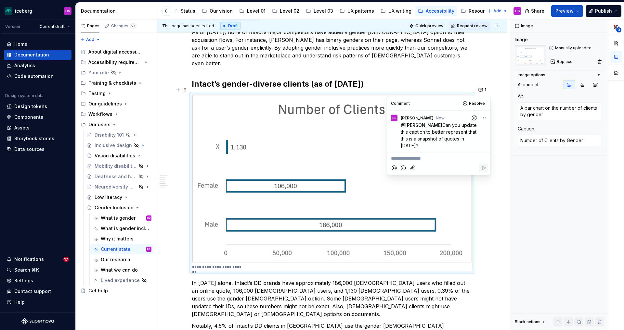
click at [487, 221] on div "**********" at bounding box center [332, 19] width 350 height 1320
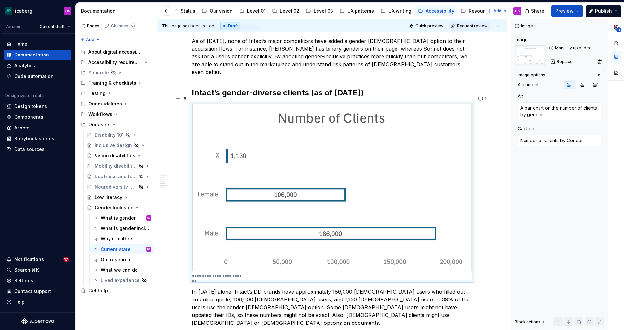
scroll to position [734, 0]
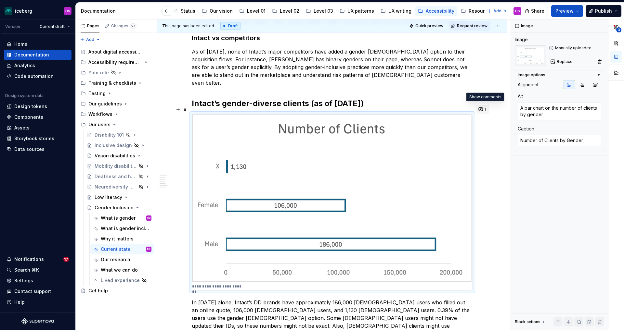
click at [480, 109] on button "1" at bounding box center [482, 109] width 13 height 9
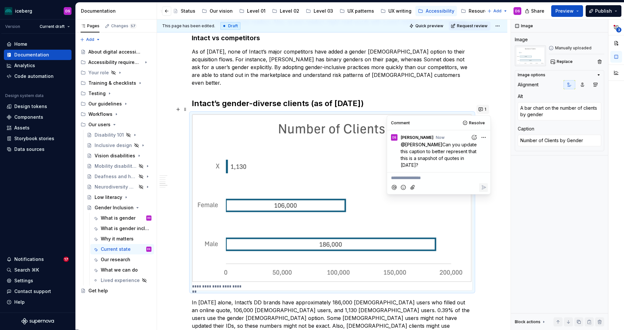
type textarea "*"
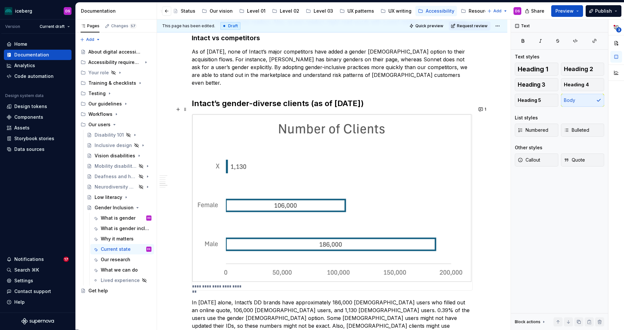
click at [435, 304] on commenthighlight "In [DATE] alone, Intact’s DD brands have approximately 186,000 [DEMOGRAPHIC_DAT…" at bounding box center [331, 319] width 279 height 38
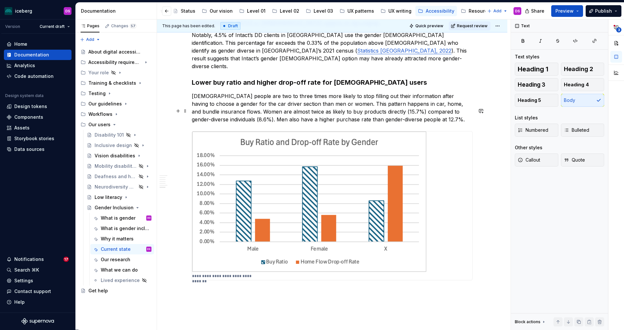
scroll to position [1045, 0]
click at [252, 92] on p "[DEMOGRAPHIC_DATA] people are two to three times more likely to stop filling ou…" at bounding box center [332, 107] width 281 height 31
click at [239, 92] on p "[DEMOGRAPHIC_DATA] people are two to three times more likely to stop filling ou…" at bounding box center [332, 107] width 281 height 31
click at [445, 92] on p "[DEMOGRAPHIC_DATA] people are two to three times more likely to stop filling ou…" at bounding box center [332, 107] width 281 height 31
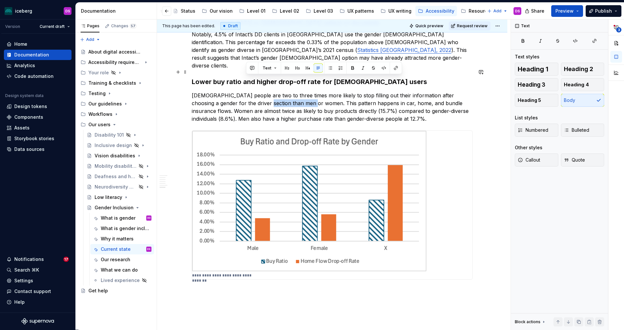
drag, startPoint x: 294, startPoint y: 81, endPoint x: 246, endPoint y: 81, distance: 48.1
click at [246, 92] on p "[DEMOGRAPHIC_DATA] people are two to three times more likely to stop filling ou…" at bounding box center [332, 107] width 281 height 31
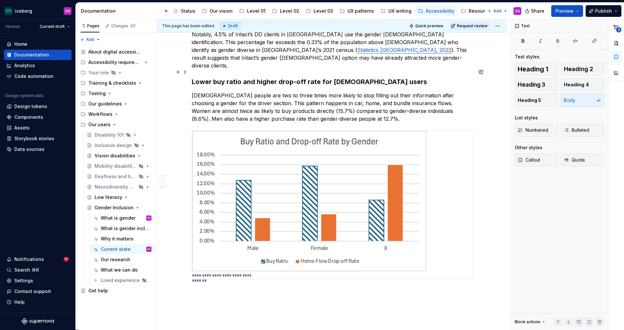
click at [323, 92] on p "[DEMOGRAPHIC_DATA] people are two to three times more likely to stop filling ou…" at bounding box center [332, 107] width 281 height 31
click at [371, 152] on img at bounding box center [309, 201] width 235 height 141
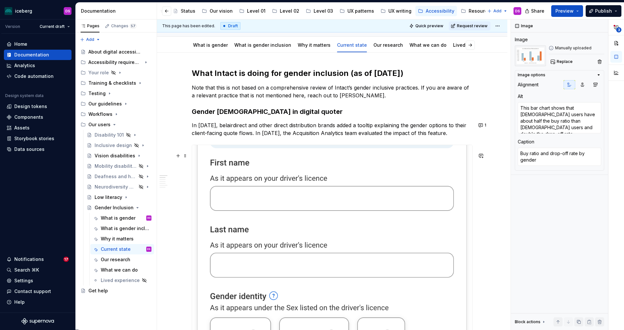
scroll to position [0, 0]
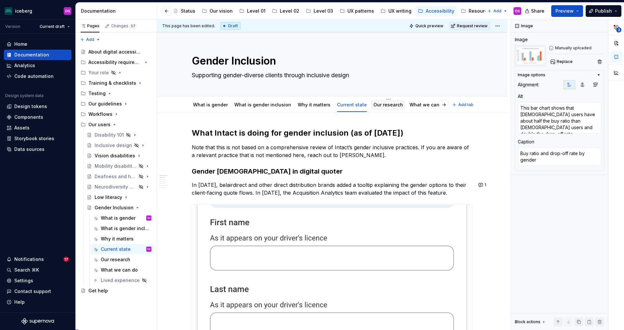
click at [380, 107] on link "Our research" at bounding box center [388, 105] width 30 height 6
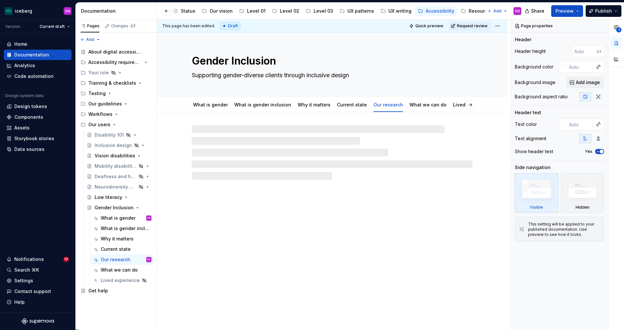
type textarea "*"
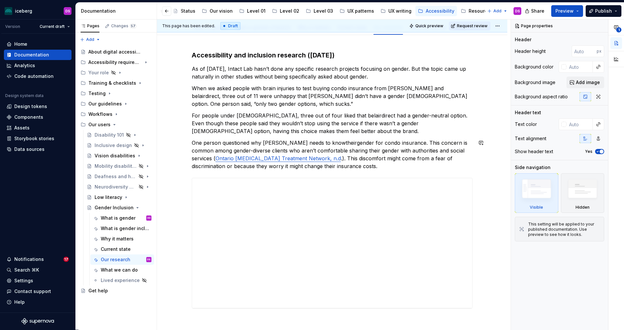
scroll to position [78, 0]
click at [483, 181] on button "button" at bounding box center [480, 180] width 9 height 9
drag, startPoint x: 443, startPoint y: 193, endPoint x: 454, endPoint y: 207, distance: 17.0
click at [443, 193] on span "I'm seeing a "you don't have access"" at bounding box center [429, 195] width 85 height 13
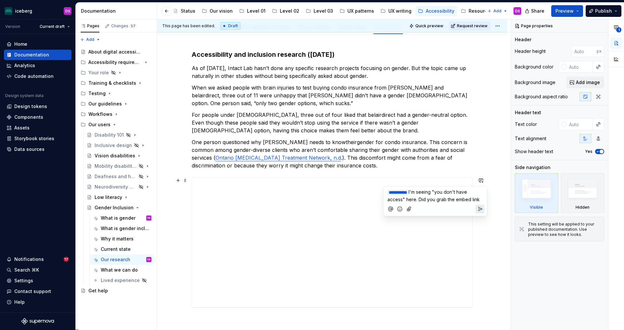
click at [435, 198] on span "I'm seeing "you don't have access" here. Did you grab the embed link" at bounding box center [433, 195] width 92 height 13
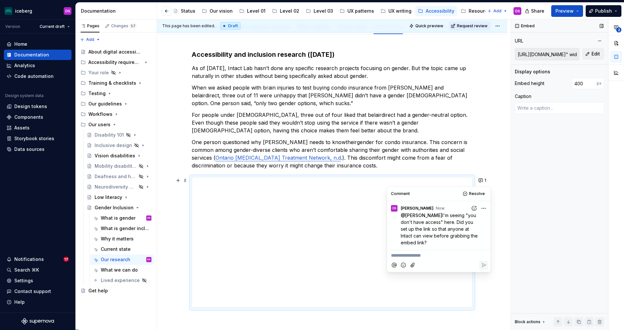
type textarea "*"
click at [388, 132] on p "For people under [DEMOGRAPHIC_DATA], three out of four liked that belairdirect …" at bounding box center [332, 122] width 281 height 23
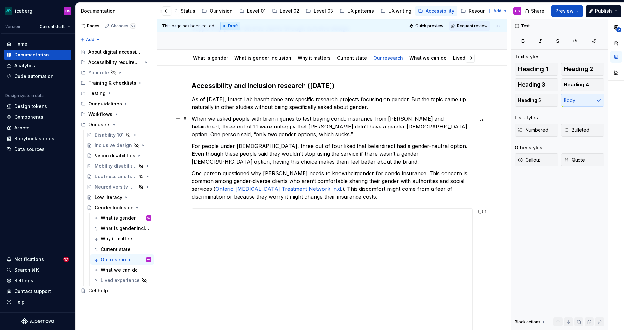
scroll to position [46, 0]
drag, startPoint x: 341, startPoint y: 85, endPoint x: 195, endPoint y: 85, distance: 146.2
click at [195, 85] on h3 "Accessibility and inclusion research ([DATE])" at bounding box center [332, 86] width 281 height 9
click at [199, 74] on button "button" at bounding box center [199, 73] width 9 height 9
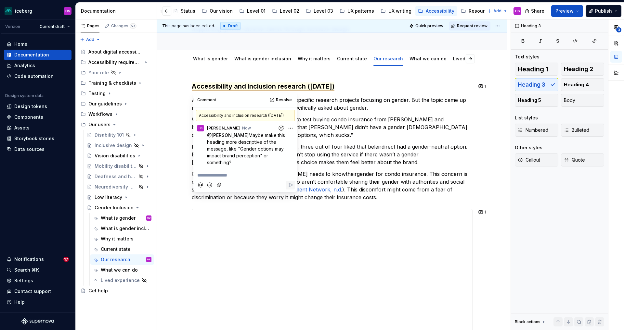
type textarea "*"
click at [329, 153] on p "For people under [DEMOGRAPHIC_DATA], three out of four liked that belairdirect …" at bounding box center [332, 154] width 281 height 23
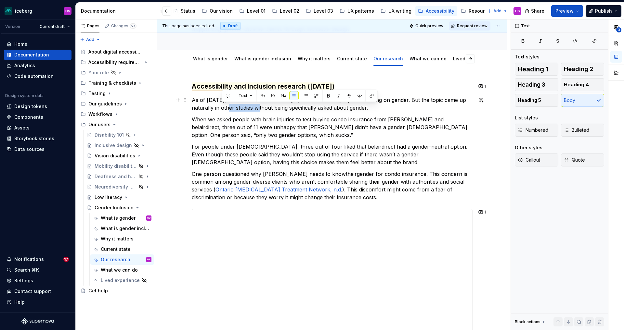
drag, startPoint x: 222, startPoint y: 108, endPoint x: 253, endPoint y: 108, distance: 30.9
click at [253, 108] on p "As of [DATE], Intact Lab hasn’t done any specific research projects focusing on…" at bounding box center [332, 104] width 281 height 16
click at [224, 93] on button "button" at bounding box center [228, 95] width 9 height 9
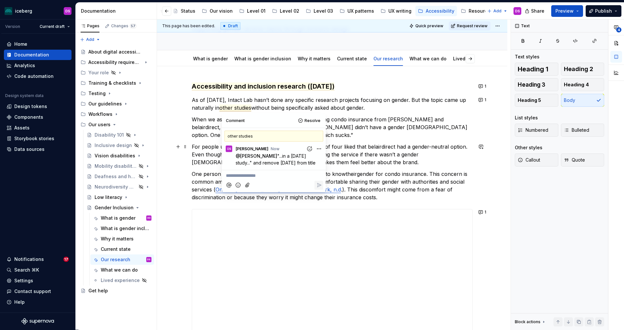
click at [363, 147] on p "For people under [DEMOGRAPHIC_DATA], three out of four liked that belairdirect …" at bounding box center [332, 154] width 281 height 23
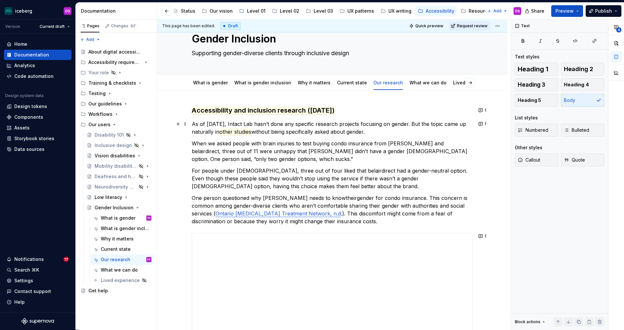
scroll to position [20, 0]
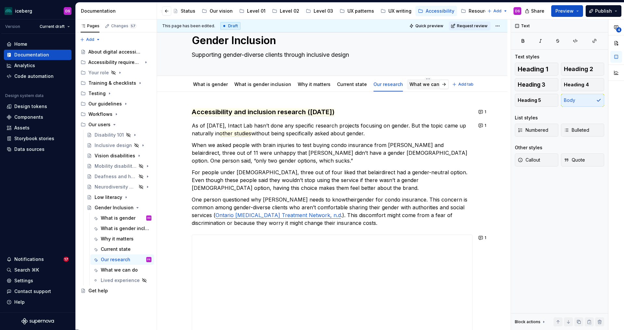
click at [421, 85] on link "What we can do" at bounding box center [427, 85] width 37 height 6
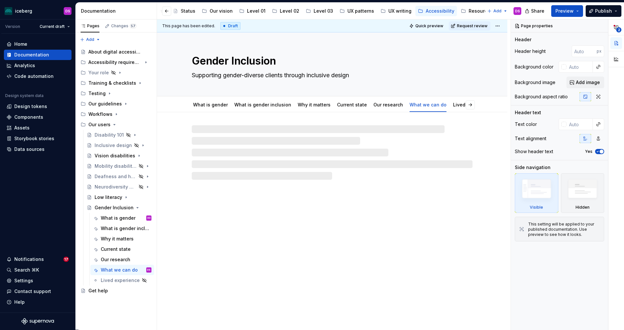
type textarea "*"
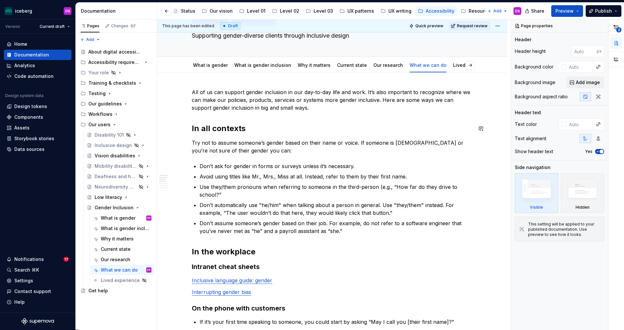
scroll to position [41, 0]
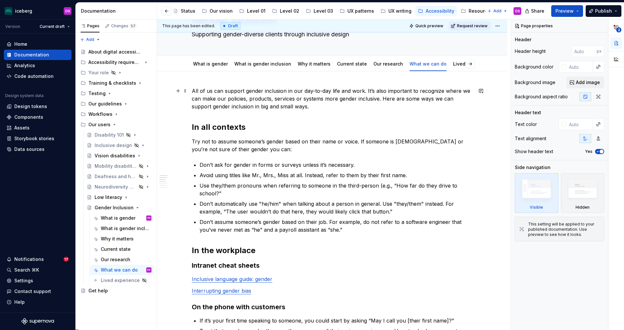
drag, startPoint x: 420, startPoint y: 98, endPoint x: 427, endPoint y: 104, distance: 9.0
click at [420, 98] on commenthighlight "All of us can support gender inclusion in our day-to-day life and work. It’s al…" at bounding box center [332, 99] width 280 height 22
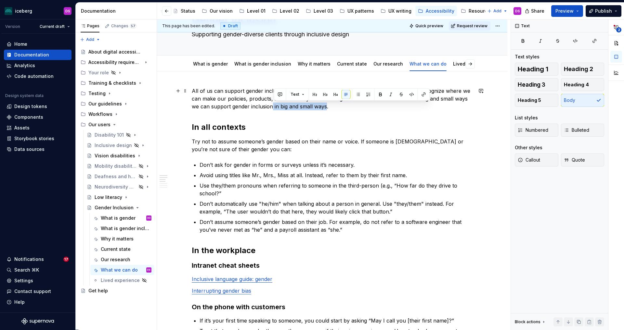
drag, startPoint x: 327, startPoint y: 108, endPoint x: 273, endPoint y: 108, distance: 53.9
click at [273, 108] on commenthighlight "All of us can support gender inclusion in our day-to-day life and work. It’s al…" at bounding box center [332, 99] width 280 height 22
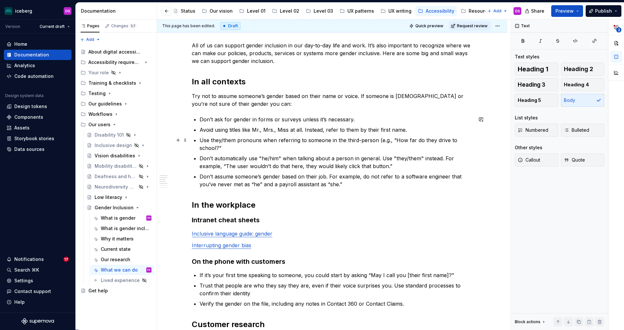
scroll to position [87, 0]
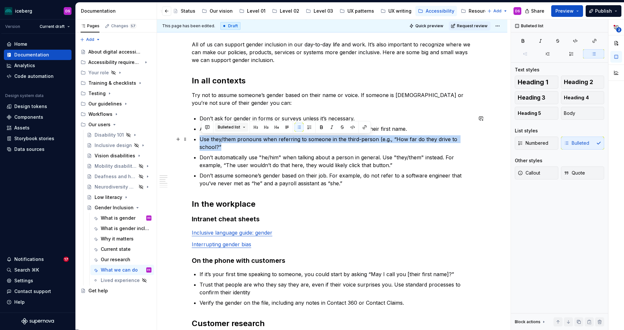
drag, startPoint x: 227, startPoint y: 146, endPoint x: 215, endPoint y: 127, distance: 21.5
click at [201, 141] on div "All of us can support gender inclusion in our day-to-day life and work. It’s al…" at bounding box center [332, 318] width 281 height 554
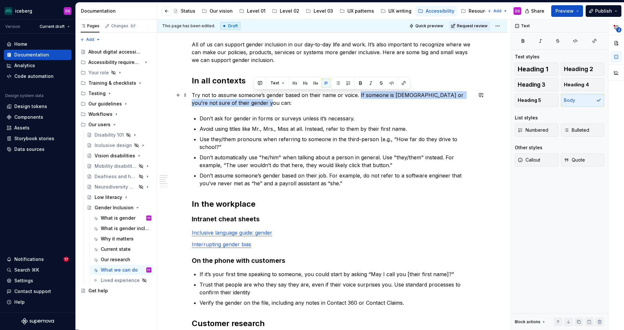
drag, startPoint x: 260, startPoint y: 103, endPoint x: 360, endPoint y: 97, distance: 100.6
click at [360, 97] on p "Try not to assume someone’s gender based on their name or voice. If someone is …" at bounding box center [332, 99] width 281 height 16
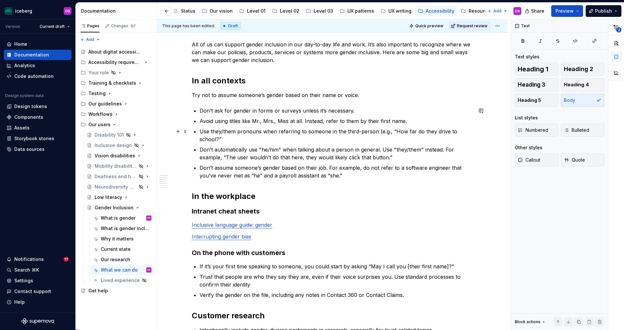
click at [201, 132] on p "Use they/them pronouns when referring to someone in the third-person (e.g., “Ho…" at bounding box center [335, 136] width 273 height 16
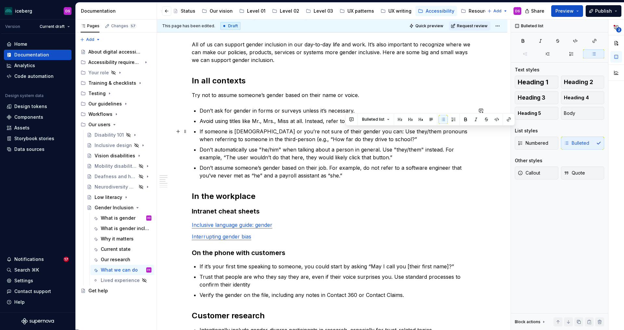
click at [344, 132] on p "If someone is [DEMOGRAPHIC_DATA] or you’re not sure of their gender you can: Us…" at bounding box center [335, 136] width 273 height 16
click at [365, 93] on p "Try not to assume someone’s gender based on their name or voice." at bounding box center [332, 95] width 281 height 8
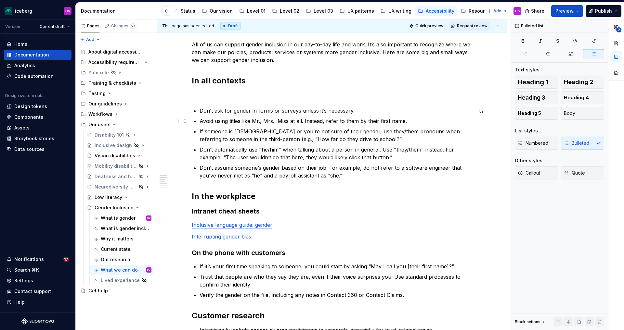
click at [414, 122] on p "Avoid using titles like Mr., Mrs., Miss at all. Instead, refer to them by their…" at bounding box center [335, 121] width 273 height 8
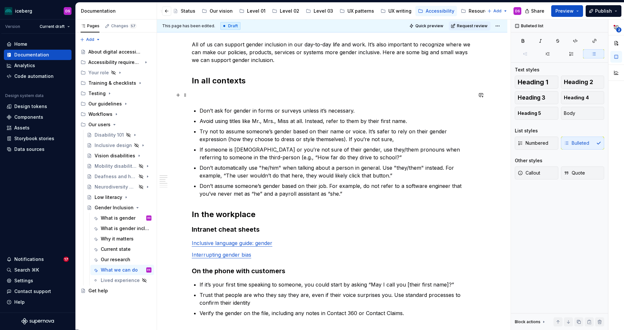
type textarea "*"
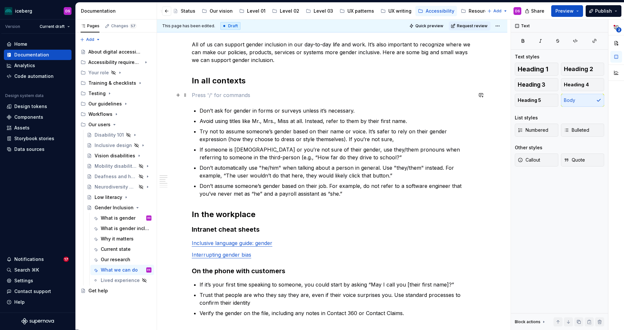
click at [299, 97] on p at bounding box center [332, 95] width 281 height 8
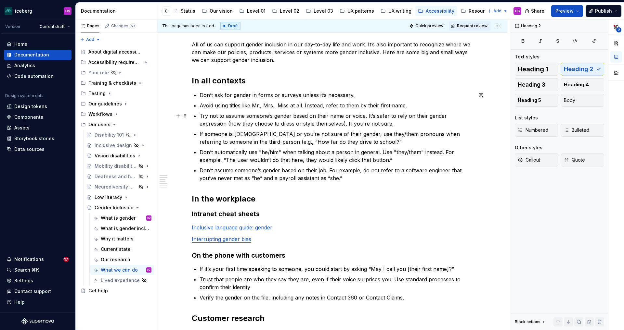
click at [405, 124] on p "Try not to assume someone’s gender based on their name or voice. It’s safer to …" at bounding box center [335, 120] width 273 height 16
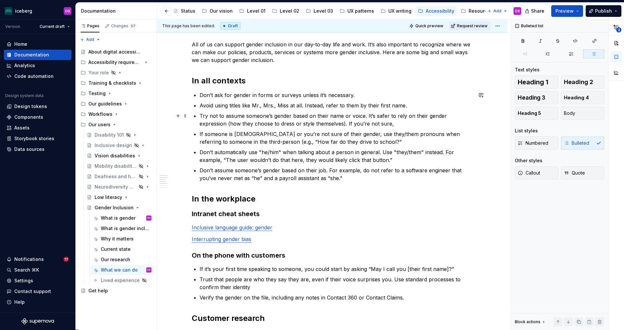
click at [345, 123] on p "Try not to assume someone’s gender based on their name or voice. It’s safer to …" at bounding box center [335, 120] width 273 height 16
drag, startPoint x: 385, startPoint y: 115, endPoint x: 397, endPoint y: 125, distance: 15.3
click at [377, 116] on p "Try not to assume someone’s gender based on their name or voice. It’s safer to …" at bounding box center [335, 120] width 273 height 16
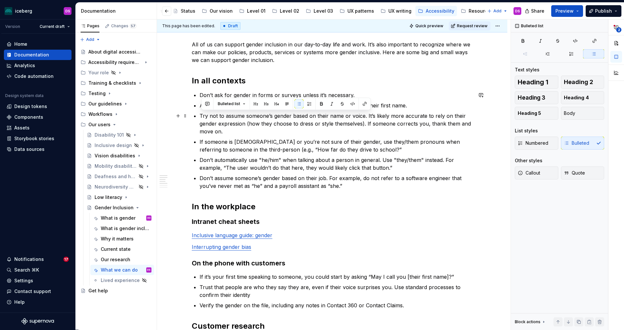
drag, startPoint x: 239, startPoint y: 132, endPoint x: 198, endPoint y: 116, distance: 43.9
click at [199, 116] on li "Try not to assume someone’s gender based on their name or voice. It’s likely mo…" at bounding box center [335, 123] width 273 height 23
click at [209, 101] on button "button" at bounding box center [207, 103] width 9 height 9
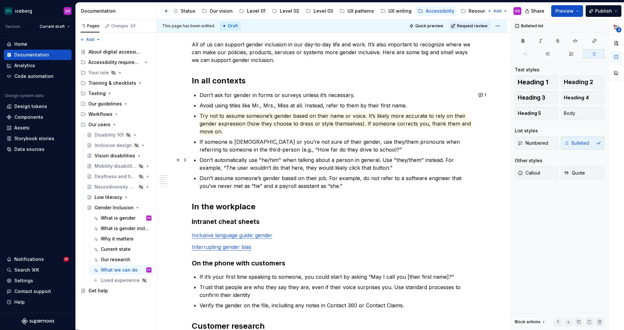
click at [375, 157] on p "Don’t automatically use "he/him" when talking about a person in general. Use "t…" at bounding box center [335, 164] width 273 height 16
click at [223, 150] on p "If someone is [DEMOGRAPHIC_DATA] or you’re not sure of their gender, use they/t…" at bounding box center [335, 146] width 273 height 16
click at [394, 184] on p "Don’t assume someone’s gender based on their job. For example, do not refer to …" at bounding box center [335, 182] width 273 height 16
click at [350, 149] on p "If someone is [DEMOGRAPHIC_DATA] or you’re not sure of their gender, use they/t…" at bounding box center [335, 146] width 273 height 16
click at [394, 176] on p "Don’t assume someone’s gender based on their job. For example, do not refer to …" at bounding box center [335, 182] width 273 height 16
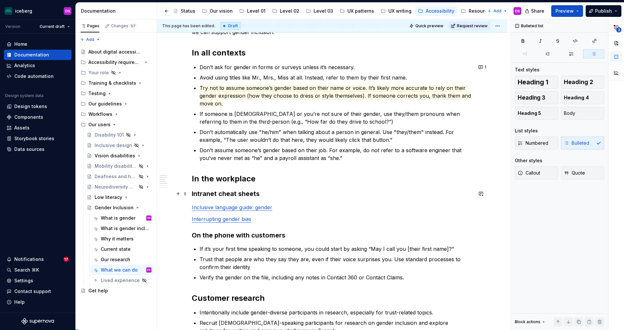
scroll to position [119, 0]
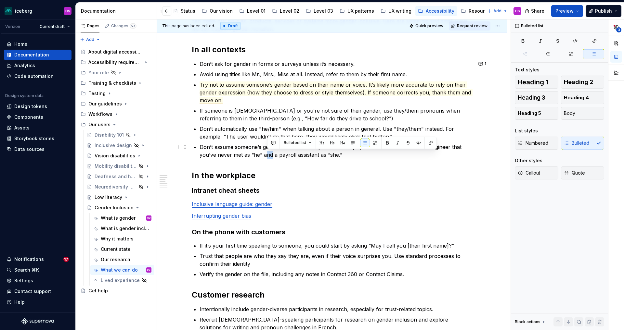
drag, startPoint x: 272, startPoint y: 154, endPoint x: 266, endPoint y: 156, distance: 6.6
click at [266, 156] on p "Don’t assume someone’s gender based on their job. For example, do not refer to …" at bounding box center [335, 151] width 273 height 16
drag, startPoint x: 291, startPoint y: 155, endPoint x: 273, endPoint y: 156, distance: 18.2
click at [273, 156] on p "Don’t assume someone’s gender based on their job. For example, do not refer to …" at bounding box center [335, 151] width 273 height 16
click at [335, 156] on p "Don’t assume someone’s gender based on their job. For example, do not refer to …" at bounding box center [335, 151] width 273 height 16
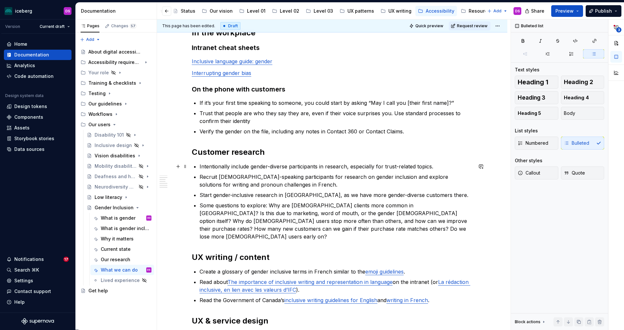
scroll to position [262, 0]
click at [311, 121] on p "Trust that people are who they say they are, even if their voice surprises you.…" at bounding box center [335, 117] width 273 height 16
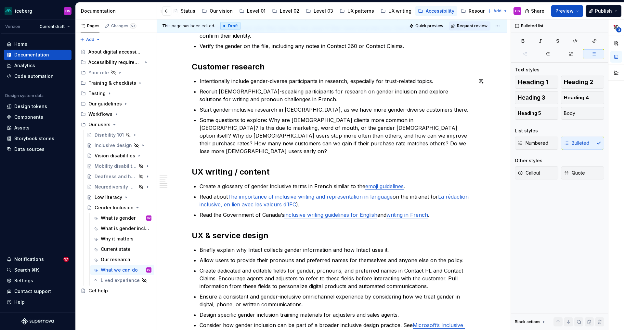
scroll to position [348, 0]
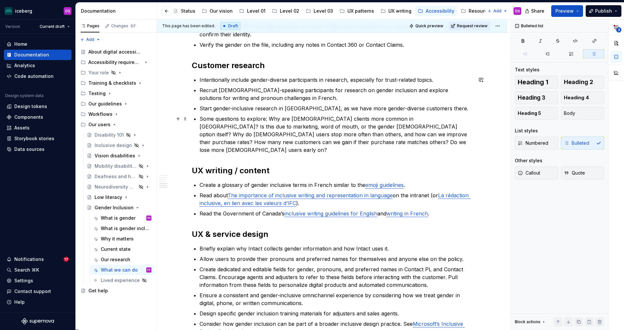
click at [403, 124] on p "Some questions to explore: Why are [DEMOGRAPHIC_DATA] clients more common in [G…" at bounding box center [335, 134] width 273 height 39
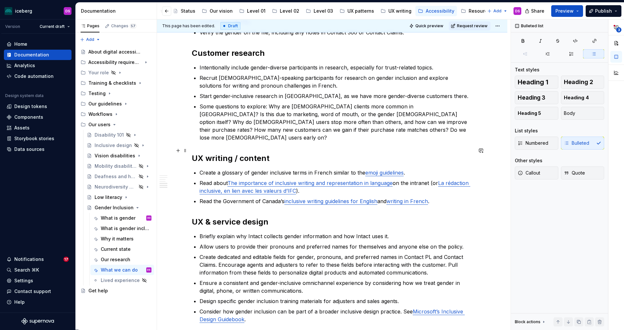
scroll to position [367, 0]
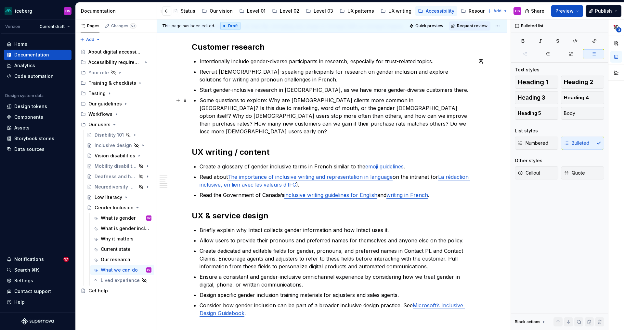
click at [313, 109] on p "Some questions to explore: Why are [DEMOGRAPHIC_DATA] clients more common in [G…" at bounding box center [335, 115] width 273 height 39
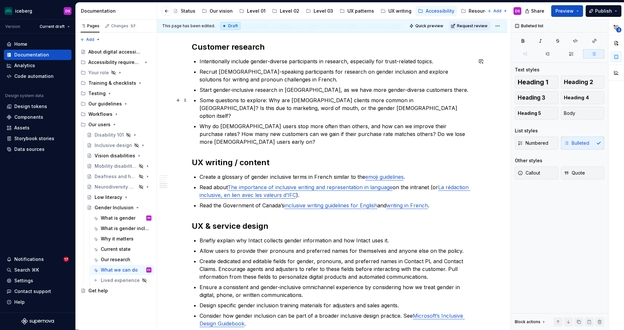
click at [270, 101] on p "Some questions to explore: Why are [DEMOGRAPHIC_DATA] clients more common in [G…" at bounding box center [335, 107] width 273 height 23
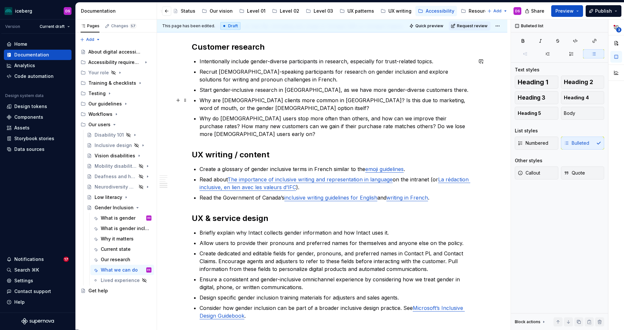
click at [438, 99] on p "Why are [DEMOGRAPHIC_DATA] clients more common in [GEOGRAPHIC_DATA]? Is this du…" at bounding box center [335, 104] width 273 height 16
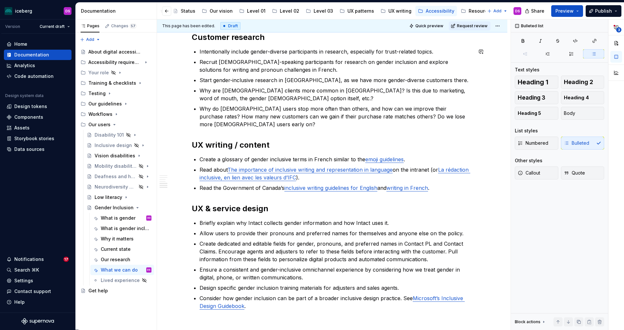
scroll to position [382, 0]
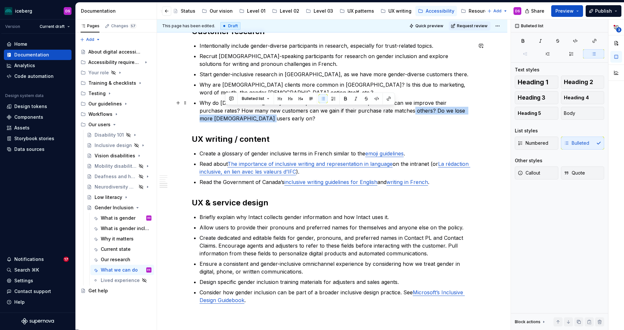
drag, startPoint x: 378, startPoint y: 117, endPoint x: 379, endPoint y: 113, distance: 4.4
click at [379, 113] on p "Why do [DEMOGRAPHIC_DATA] users stop more often than others, and how can we imp…" at bounding box center [335, 110] width 273 height 23
click at [410, 121] on p "Why do [DEMOGRAPHIC_DATA] users stop more often than others, and how can we imp…" at bounding box center [335, 110] width 273 height 23
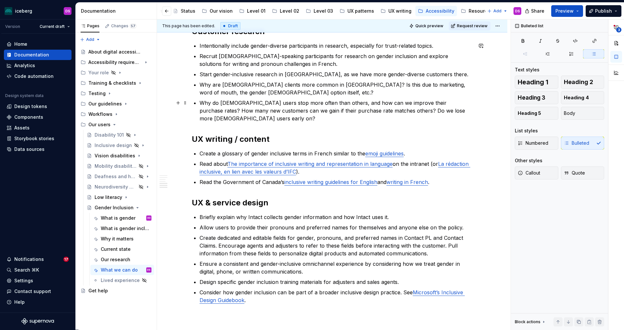
click at [380, 111] on p "Why do [DEMOGRAPHIC_DATA] users stop more often than others, and how can we imp…" at bounding box center [335, 110] width 273 height 23
drag, startPoint x: 415, startPoint y: 110, endPoint x: 421, endPoint y: 123, distance: 14.1
click at [415, 110] on p "Why do [DEMOGRAPHIC_DATA] users stop more often than others, and how can we imp…" at bounding box center [335, 110] width 273 height 23
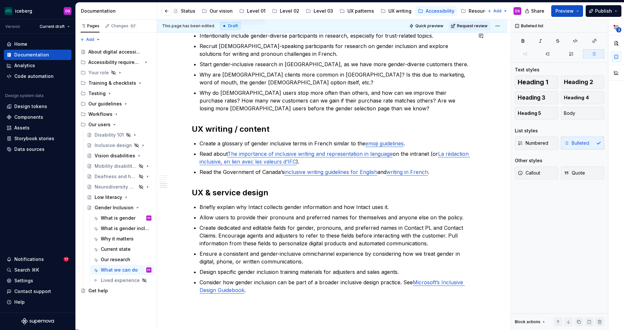
scroll to position [393, 0]
drag, startPoint x: 275, startPoint y: 92, endPoint x: 265, endPoint y: 94, distance: 9.6
click at [265, 94] on p "Why do [DEMOGRAPHIC_DATA] users stop more often than others, and how can we imp…" at bounding box center [335, 99] width 273 height 23
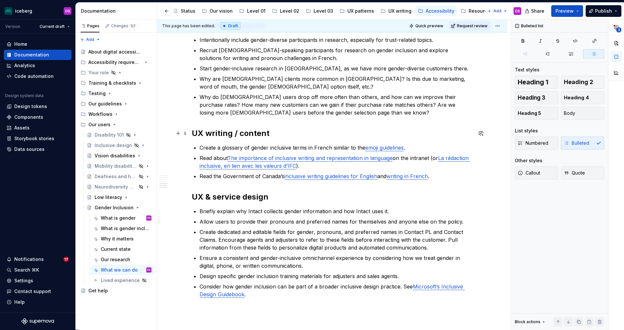
scroll to position [390, 0]
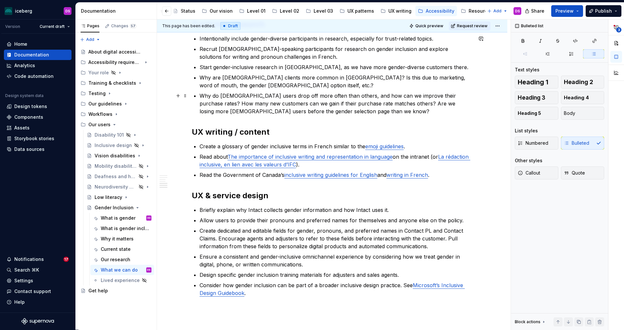
drag, startPoint x: 265, startPoint y: 96, endPoint x: 275, endPoint y: 101, distance: 10.9
click at [265, 96] on p "Why do [DEMOGRAPHIC_DATA] users drop off more often than others, and how can we…" at bounding box center [335, 103] width 273 height 23
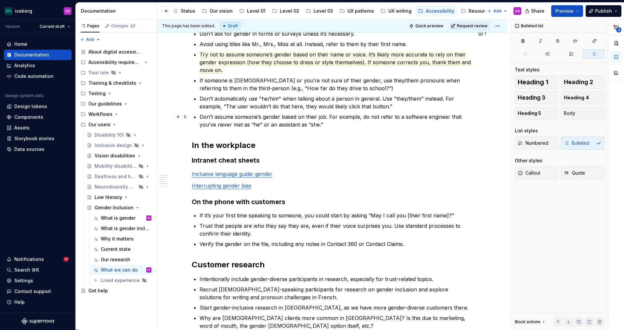
scroll to position [0, 0]
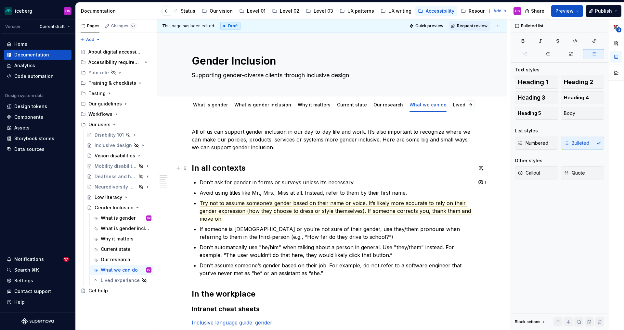
type textarea "*"
